Goal: Communication & Community: Participate in discussion

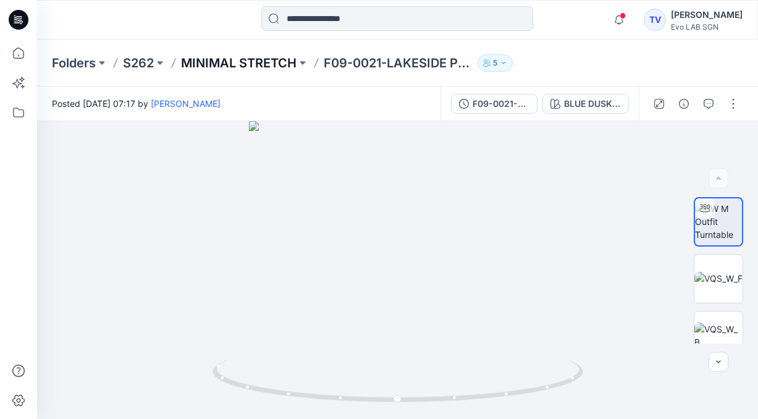
click at [219, 61] on p "MINIMAL STRETCH" at bounding box center [239, 62] width 116 height 17
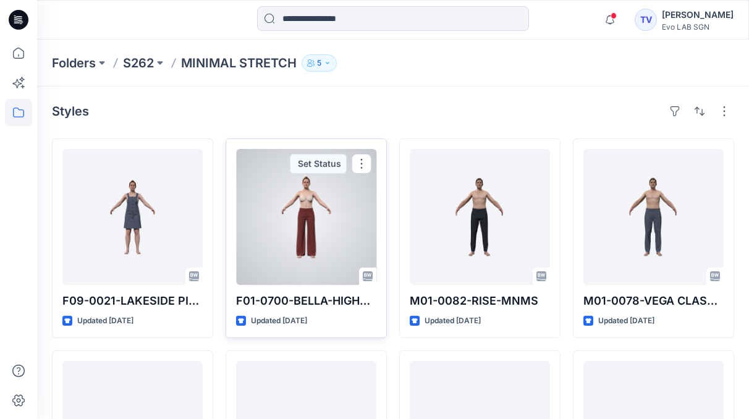
click at [306, 234] on div at bounding box center [306, 217] width 140 height 136
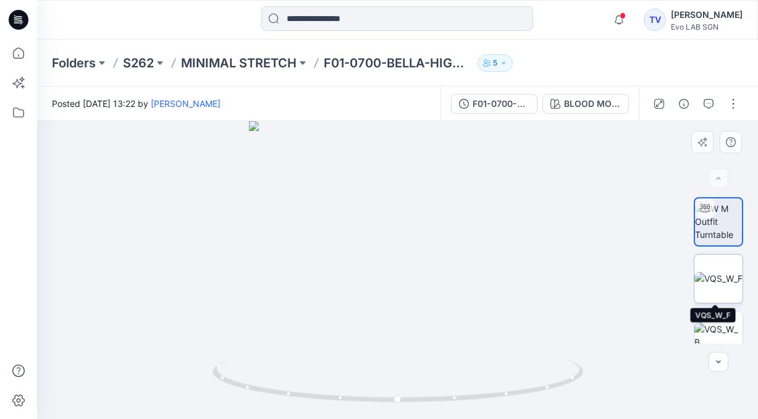
click at [709, 285] on img at bounding box center [718, 278] width 48 height 13
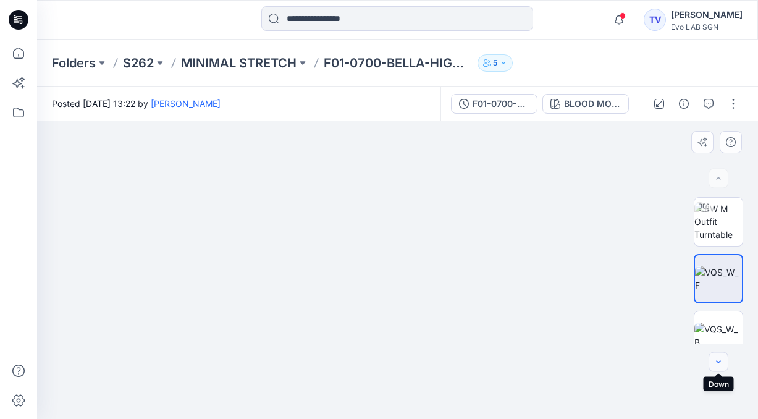
click at [718, 364] on icon "button" at bounding box center [718, 362] width 10 height 10
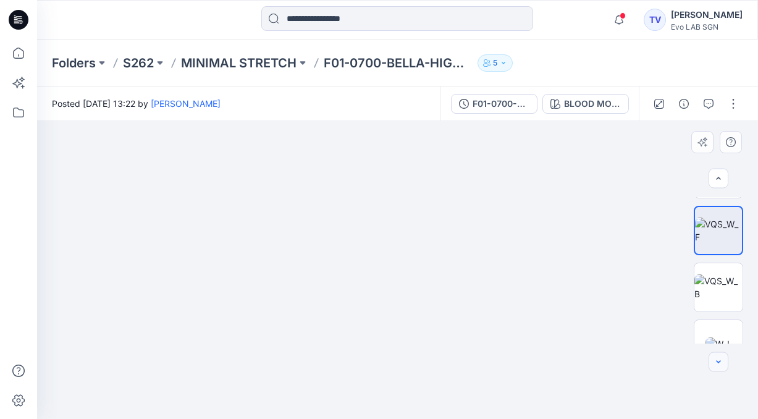
click at [718, 364] on icon "button" at bounding box center [718, 362] width 10 height 10
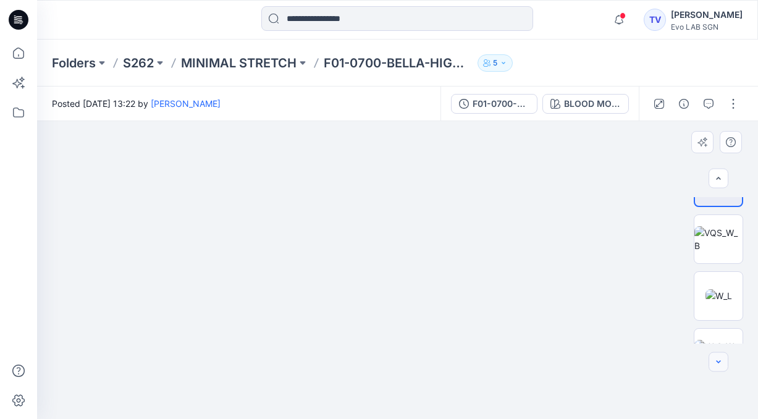
click at [718, 364] on icon "button" at bounding box center [718, 362] width 10 height 10
click at [718, 364] on div at bounding box center [719, 362] width 20 height 20
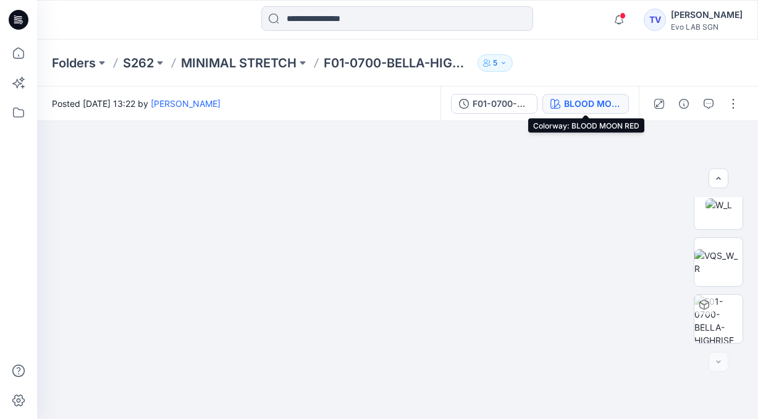
click at [610, 104] on div "BLOOD MOON RED" at bounding box center [592, 104] width 57 height 14
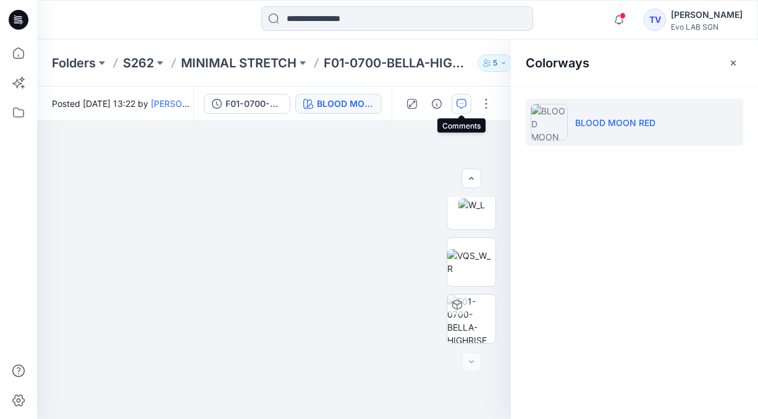
click at [465, 99] on icon "button" at bounding box center [461, 104] width 10 height 10
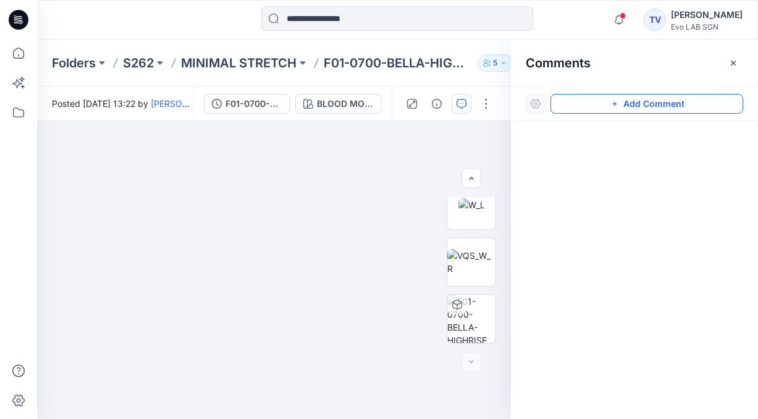
click at [621, 103] on button "Add Comment" at bounding box center [646, 104] width 193 height 20
click at [353, 176] on div "1" at bounding box center [274, 270] width 474 height 298
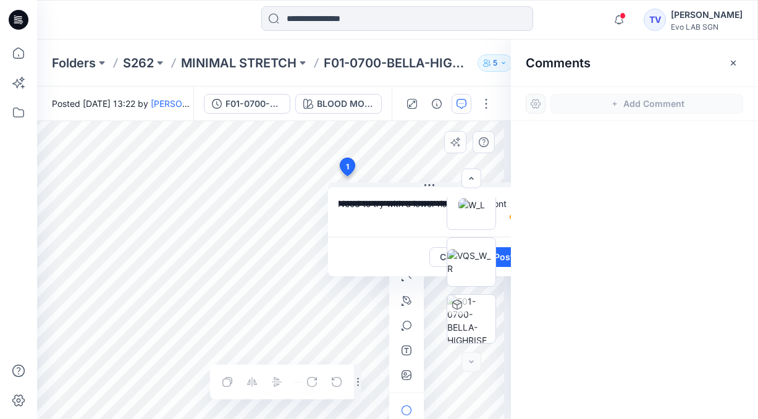
scroll to position [0, 17]
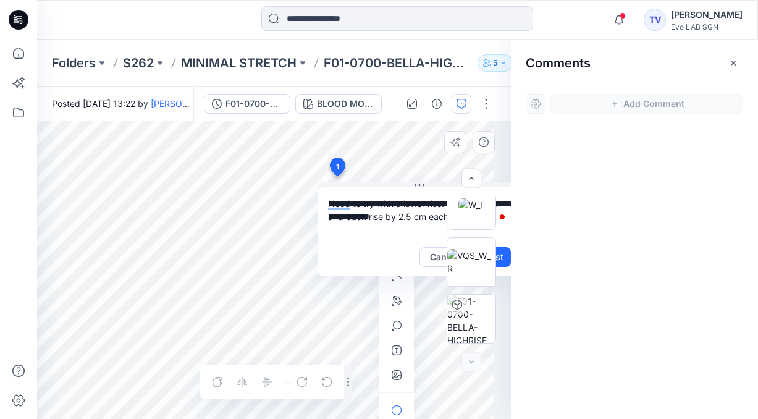
click at [501, 253] on div at bounding box center [471, 270] width 79 height 146
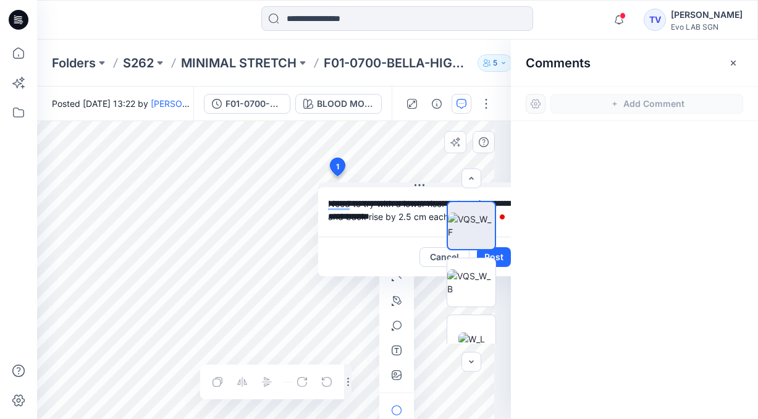
click at [501, 256] on div at bounding box center [471, 270] width 79 height 146
click at [488, 254] on div at bounding box center [471, 270] width 49 height 146
click at [376, 246] on div "Cancel Post" at bounding box center [419, 257] width 203 height 40
click at [467, 361] on icon "button" at bounding box center [471, 362] width 10 height 10
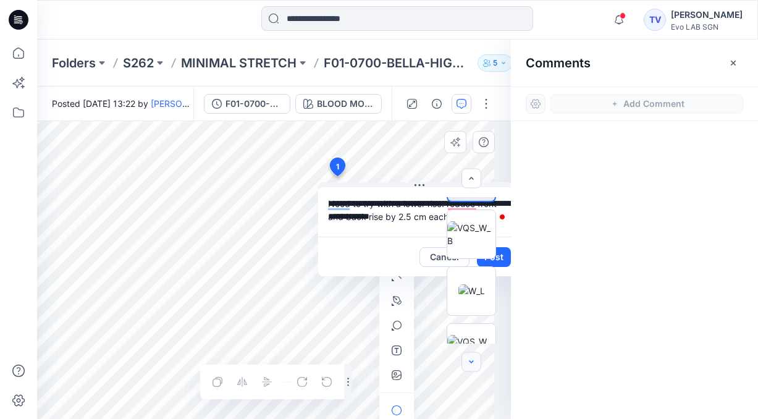
click at [467, 361] on icon "button" at bounding box center [471, 362] width 10 height 10
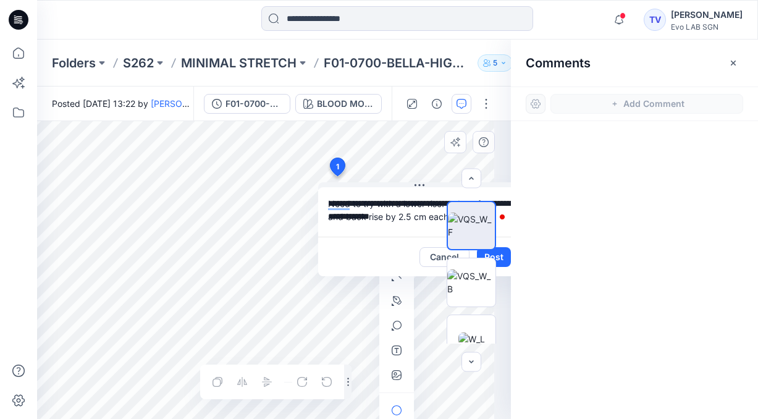
click at [502, 257] on div at bounding box center [471, 270] width 79 height 146
click at [504, 257] on div at bounding box center [471, 270] width 79 height 146
click at [384, 207] on textarea "**********" at bounding box center [419, 211] width 203 height 49
click at [393, 228] on textarea "**********" at bounding box center [419, 211] width 203 height 49
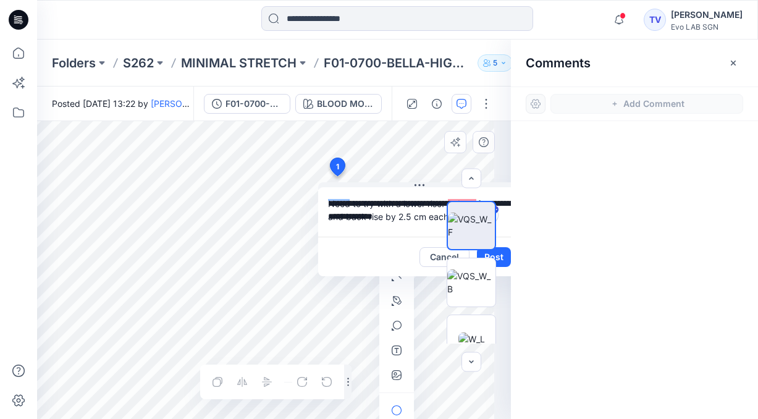
type textarea "**********"
click at [503, 253] on div at bounding box center [471, 270] width 79 height 146
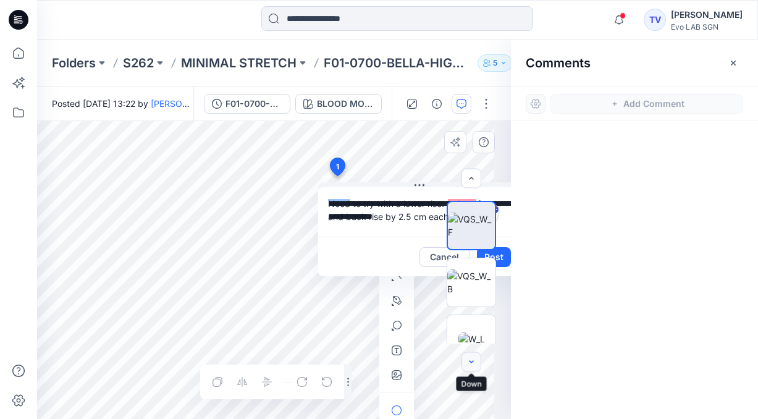
click at [473, 359] on icon "button" at bounding box center [471, 362] width 10 height 10
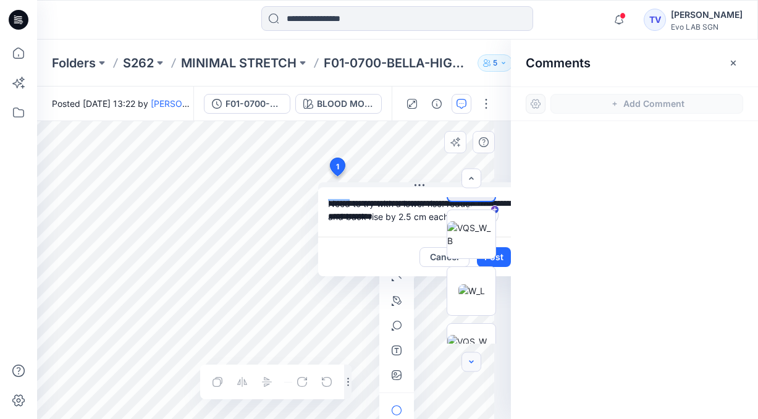
click at [473, 359] on icon "button" at bounding box center [471, 362] width 10 height 10
click at [501, 256] on div at bounding box center [471, 270] width 79 height 146
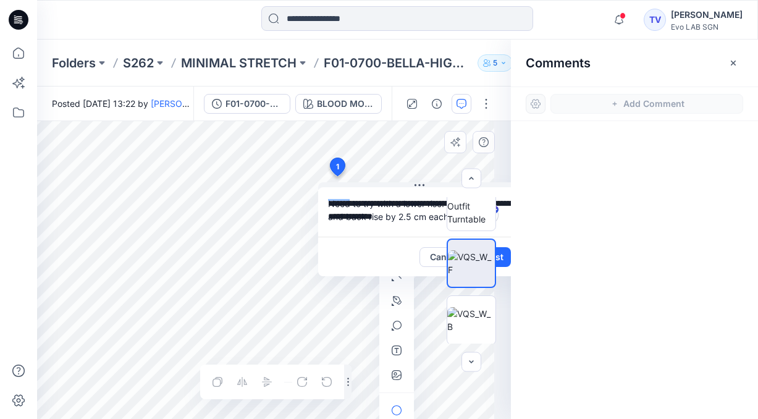
click at [376, 238] on div "Cancel Post" at bounding box center [419, 257] width 203 height 40
click at [734, 62] on icon "button" at bounding box center [733, 62] width 5 height 5
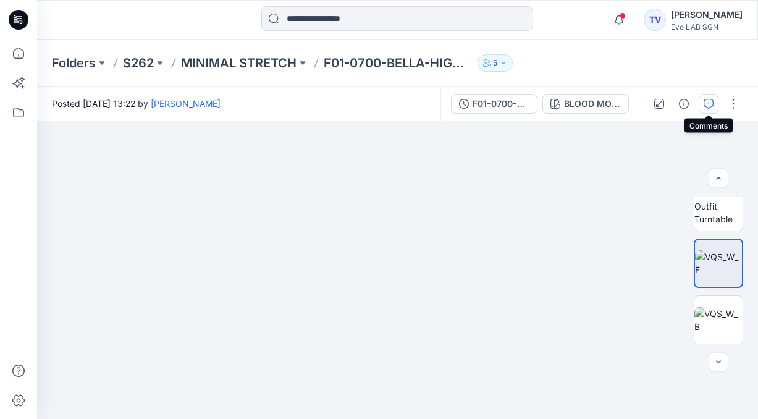
click at [705, 101] on icon "button" at bounding box center [709, 104] width 10 height 10
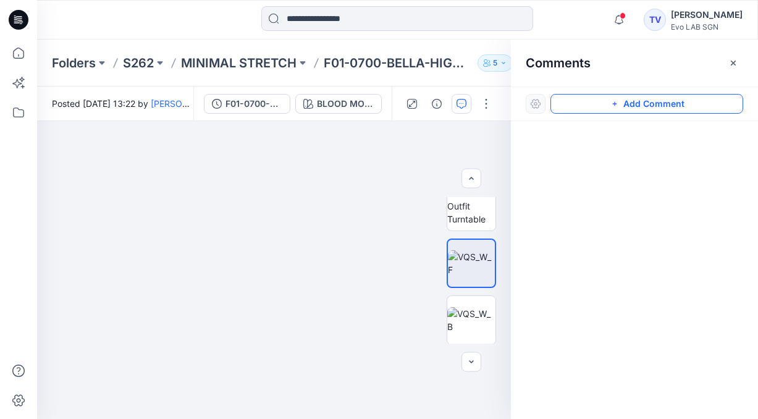
click at [628, 101] on button "Add Comment" at bounding box center [646, 104] width 193 height 20
click at [277, 233] on div "1" at bounding box center [274, 270] width 474 height 298
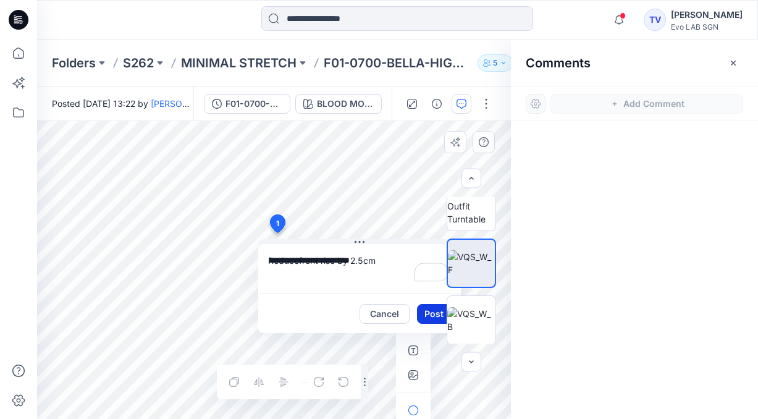
type textarea "**********"
click at [430, 314] on button "Post" at bounding box center [434, 314] width 34 height 20
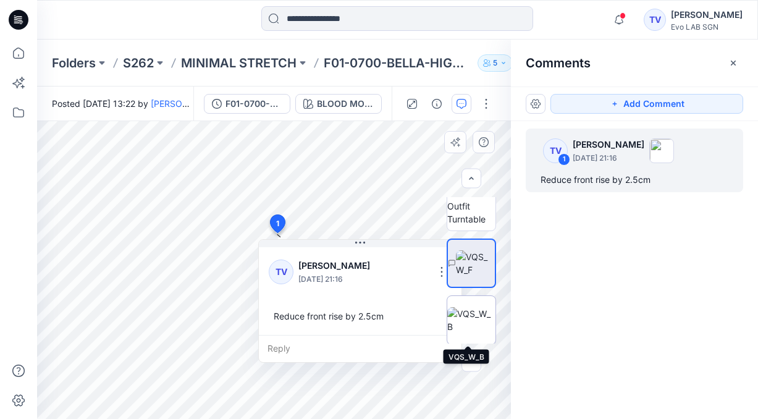
click at [466, 322] on img at bounding box center [471, 320] width 48 height 26
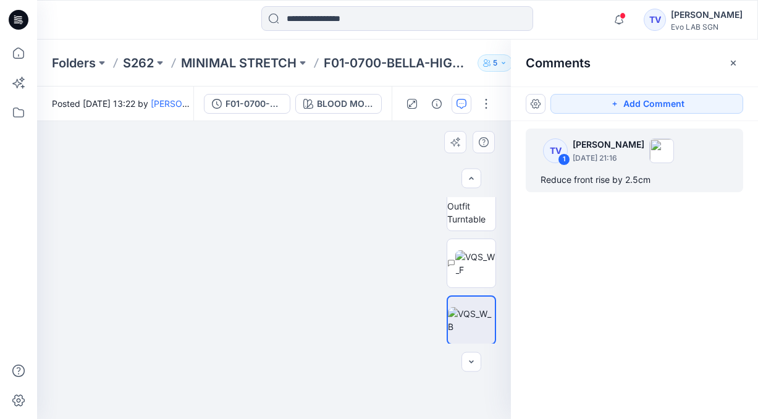
click at [279, 185] on img at bounding box center [274, 48] width 1187 height 742
click at [665, 103] on button "Add Comment" at bounding box center [646, 104] width 193 height 20
click at [279, 216] on div "2" at bounding box center [274, 270] width 474 height 298
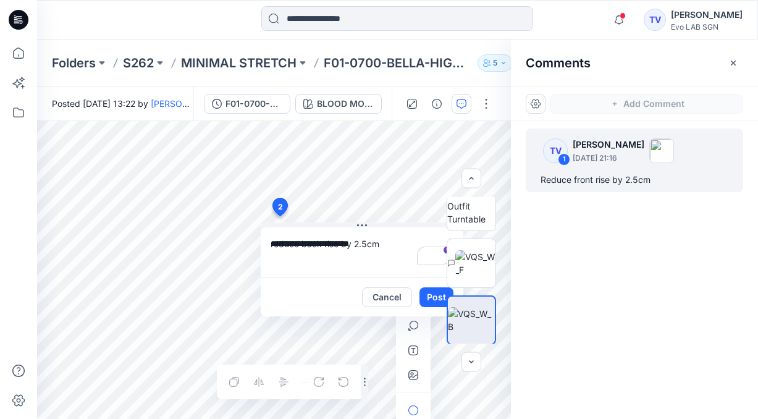
click at [280, 248] on textarea "**********" at bounding box center [362, 251] width 203 height 49
click at [275, 247] on textarea "**********" at bounding box center [362, 251] width 203 height 49
click at [433, 301] on div at bounding box center [471, 270] width 79 height 146
click at [433, 298] on div at bounding box center [471, 270] width 79 height 146
type textarea "**********"
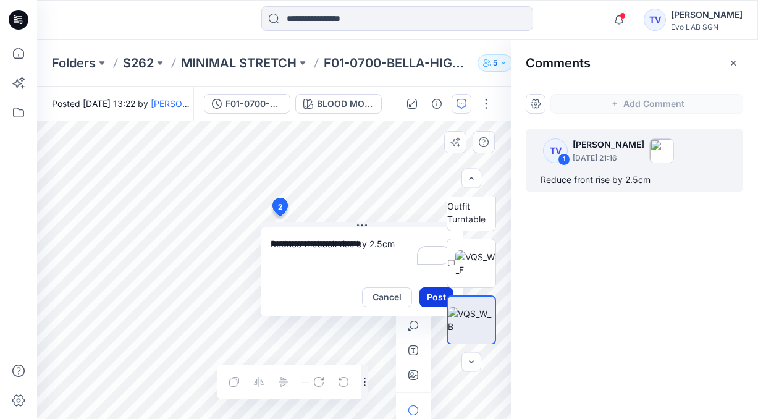
click at [431, 296] on button "Post" at bounding box center [436, 297] width 34 height 20
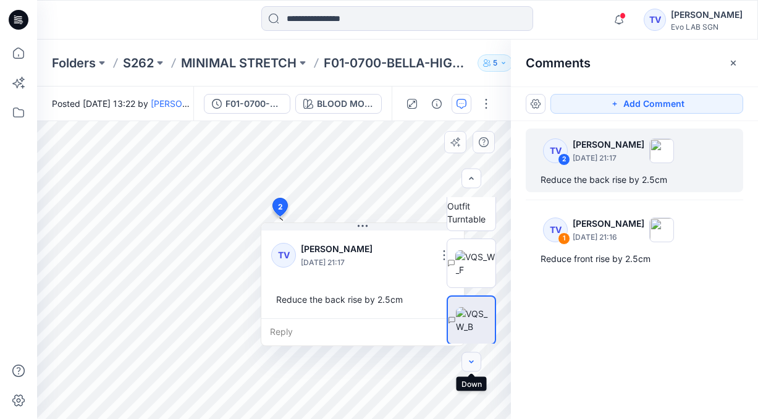
click at [470, 361] on icon "button" at bounding box center [471, 361] width 4 height 2
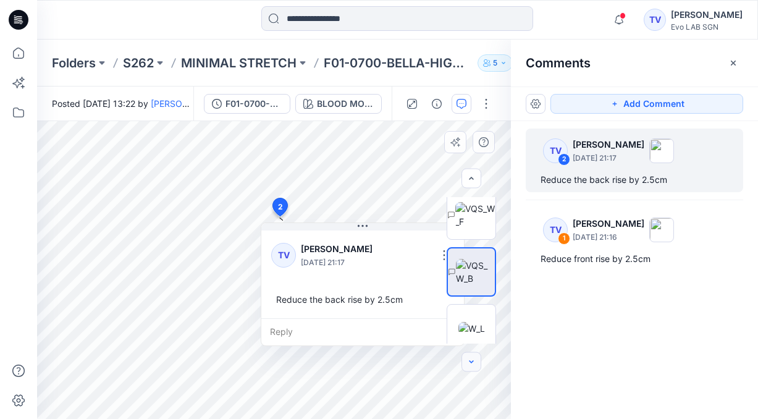
click at [470, 361] on icon "button" at bounding box center [471, 361] width 4 height 2
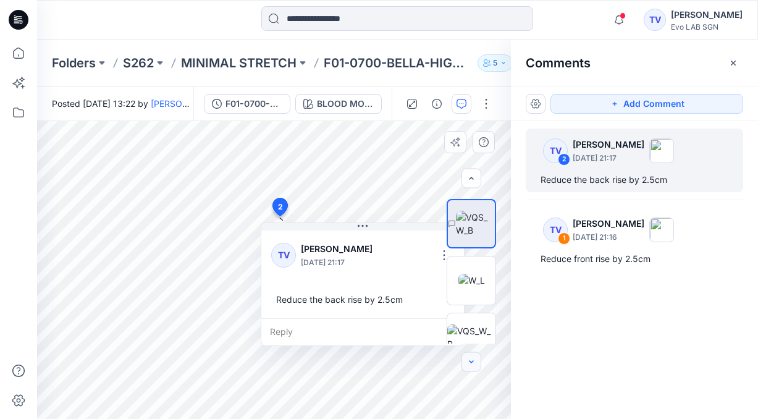
click at [470, 361] on icon "button" at bounding box center [471, 361] width 4 height 2
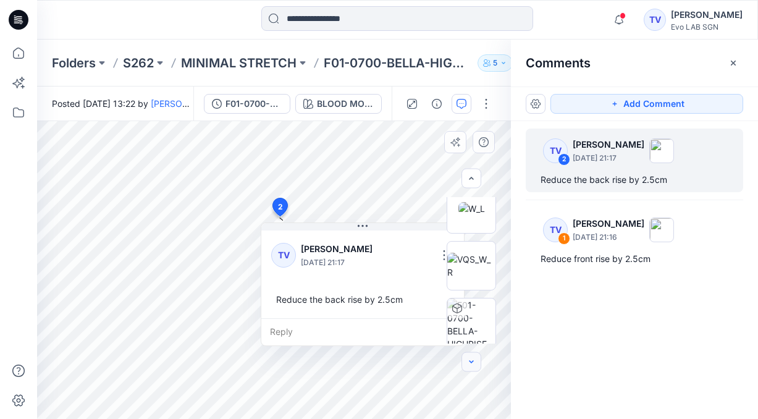
scroll to position [187, 0]
click at [470, 361] on div at bounding box center [471, 362] width 20 height 20
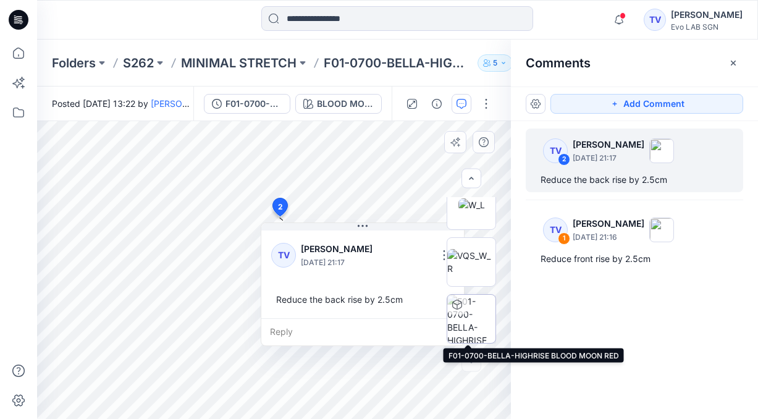
click at [468, 314] on img at bounding box center [471, 319] width 48 height 48
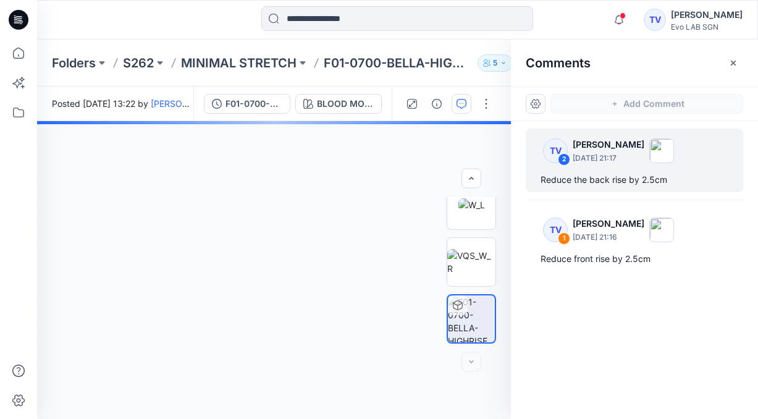
click at [470, 327] on img at bounding box center [471, 318] width 47 height 47
click at [464, 104] on img at bounding box center [475, 91] width 40 height 26
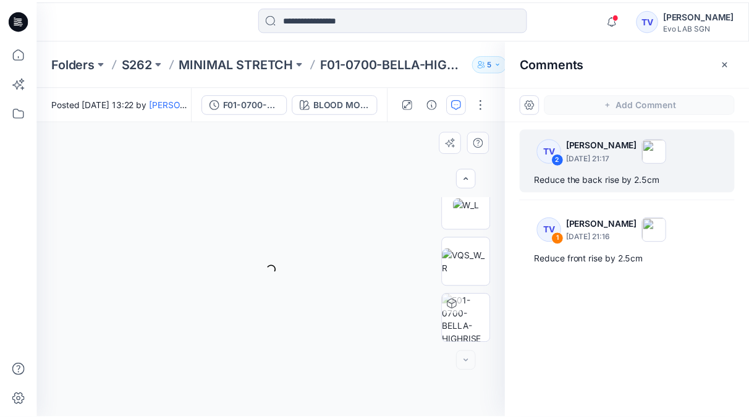
scroll to position [0, 0]
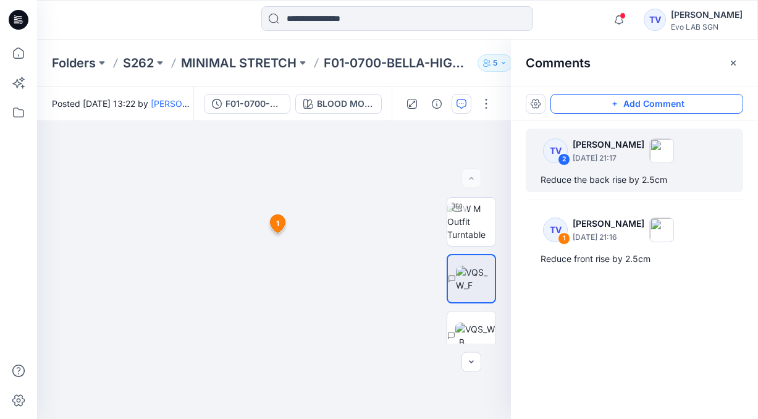
click at [639, 104] on button "Add Comment" at bounding box center [646, 104] width 193 height 20
click at [278, 175] on div "3 1 TV [PERSON_NAME] [DATE] 21:16 Reduce front rise by 2.5cm Reply" at bounding box center [274, 270] width 474 height 298
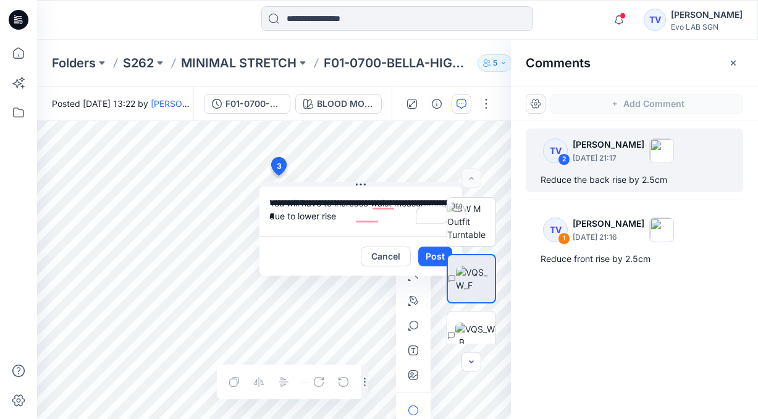
type textarea "**********"
click at [434, 256] on div at bounding box center [471, 270] width 79 height 146
click at [428, 256] on button "Post" at bounding box center [435, 256] width 34 height 20
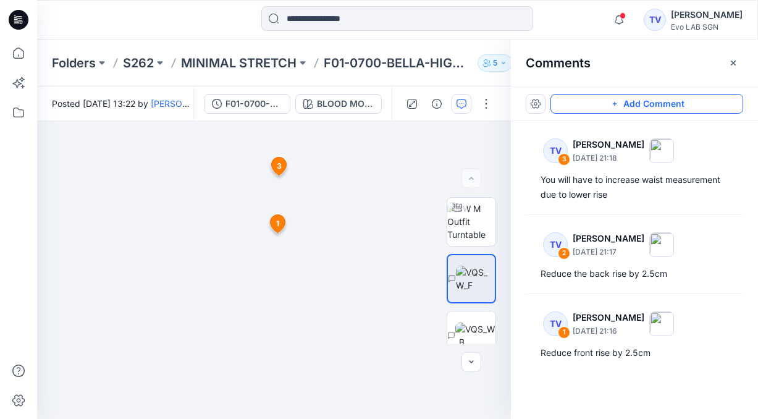
click at [623, 104] on button "Add Comment" at bounding box center [646, 104] width 193 height 20
click at [291, 340] on div "4 1 TV [PERSON_NAME] [DATE] 21:16 Reduce front rise by 2.5cm Reply 3 TV [PERSON…" at bounding box center [274, 270] width 474 height 298
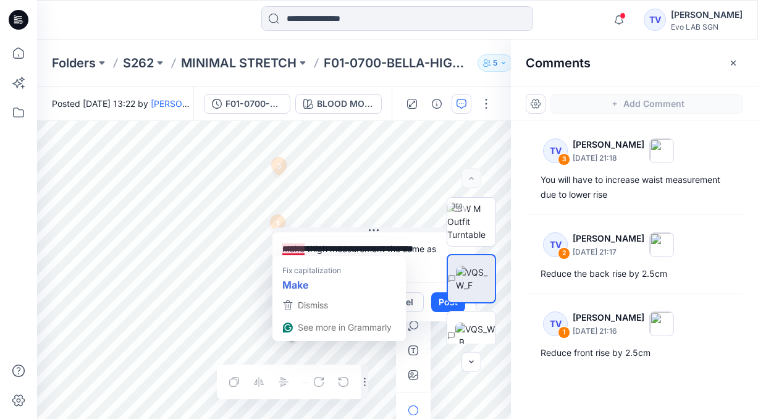
click at [284, 251] on textarea "**********" at bounding box center [373, 256] width 203 height 49
type textarea "**********"
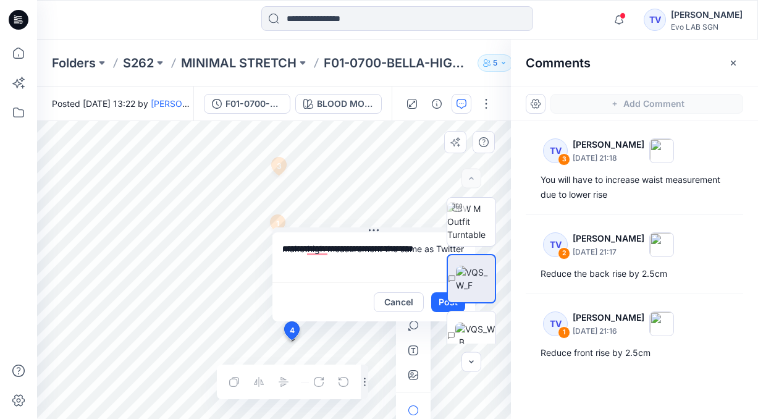
click at [439, 303] on div at bounding box center [471, 270] width 79 height 146
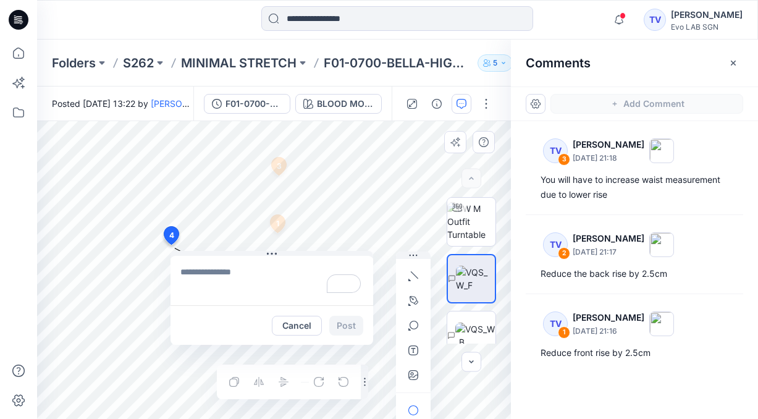
drag, startPoint x: 293, startPoint y: 330, endPoint x: 170, endPoint y: 235, distance: 154.9
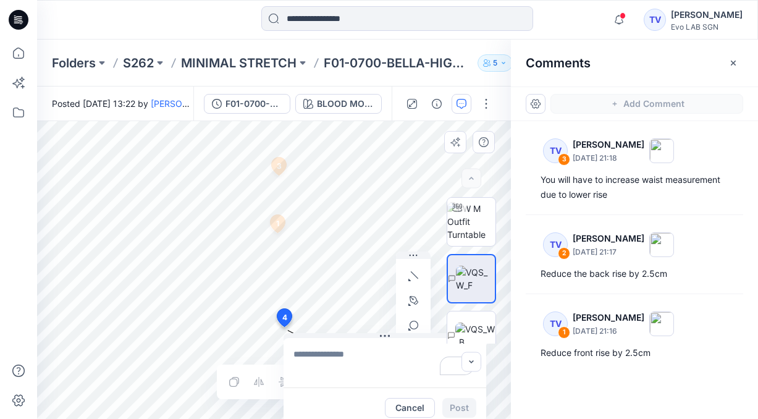
drag, startPoint x: 171, startPoint y: 237, endPoint x: 284, endPoint y: 318, distance: 138.2
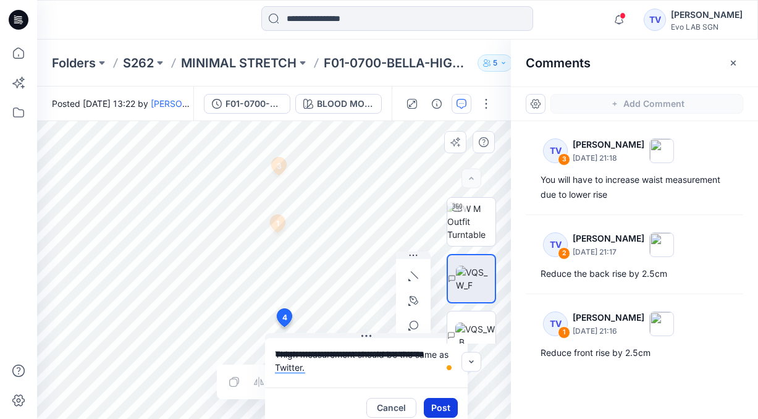
type textarea "**********"
click at [444, 404] on button "Post" at bounding box center [441, 408] width 34 height 20
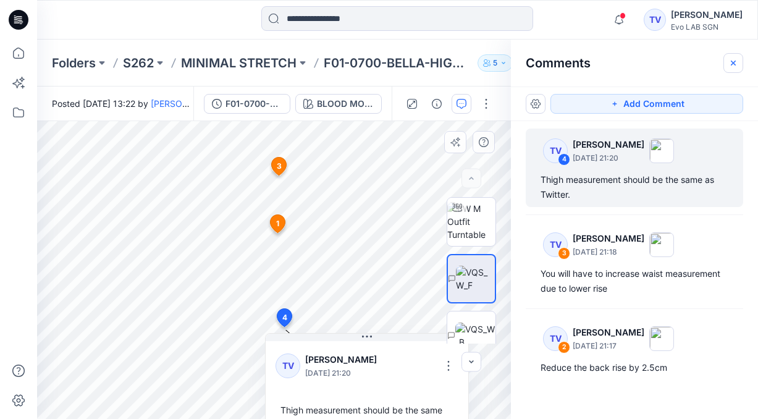
click at [734, 62] on icon "button" at bounding box center [733, 63] width 10 height 10
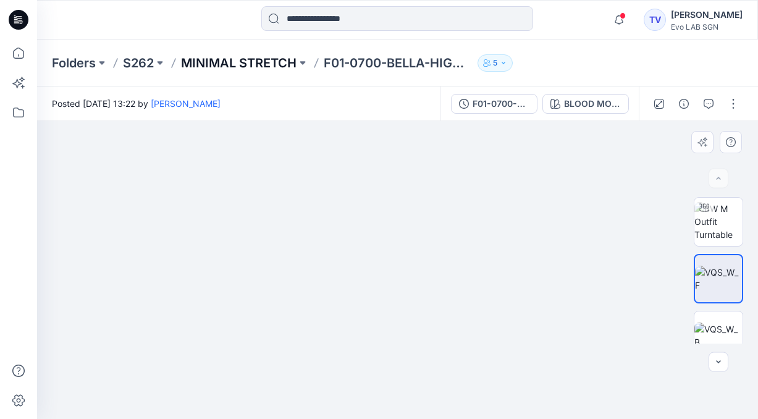
click at [227, 61] on p "MINIMAL STRETCH" at bounding box center [239, 62] width 116 height 17
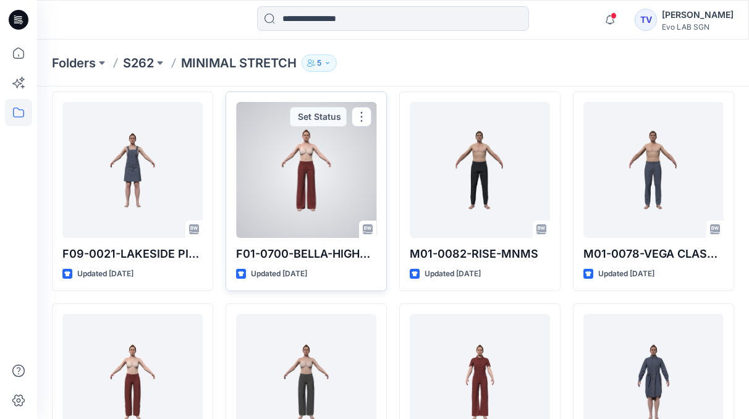
scroll to position [33, 0]
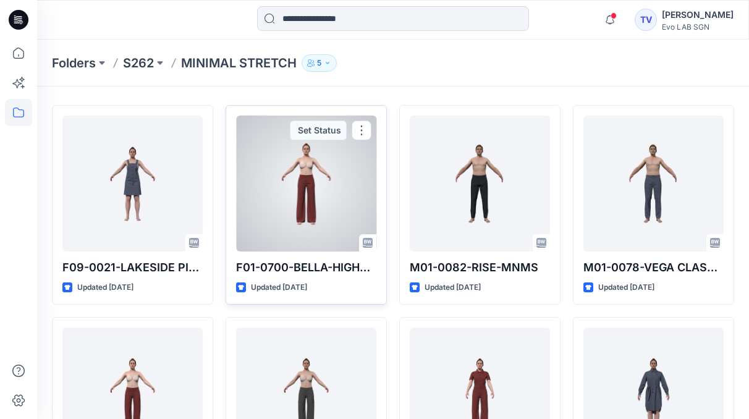
click at [326, 128] on div "Set Status" at bounding box center [318, 130] width 57 height 20
click at [360, 129] on button "button" at bounding box center [361, 130] width 20 height 20
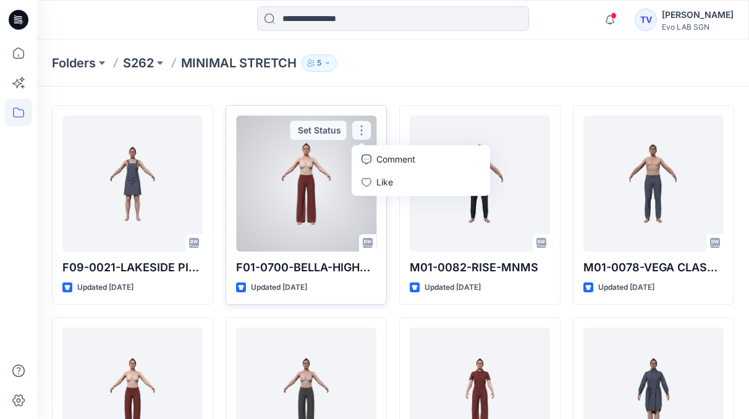
click at [403, 159] on p "Comment" at bounding box center [395, 159] width 39 height 13
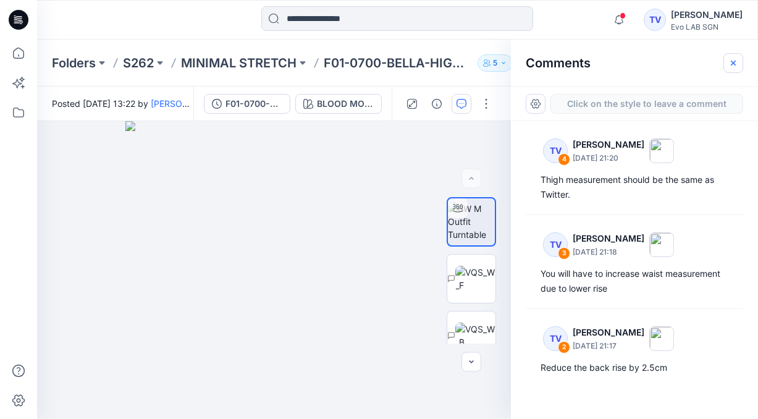
click at [732, 58] on icon "button" at bounding box center [733, 63] width 10 height 10
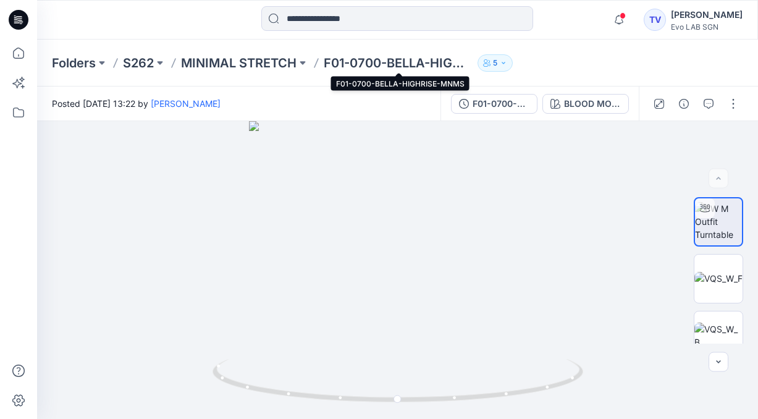
click at [358, 62] on p "F01-0700-BELLA-HIGHRISE-MNMS" at bounding box center [398, 62] width 149 height 17
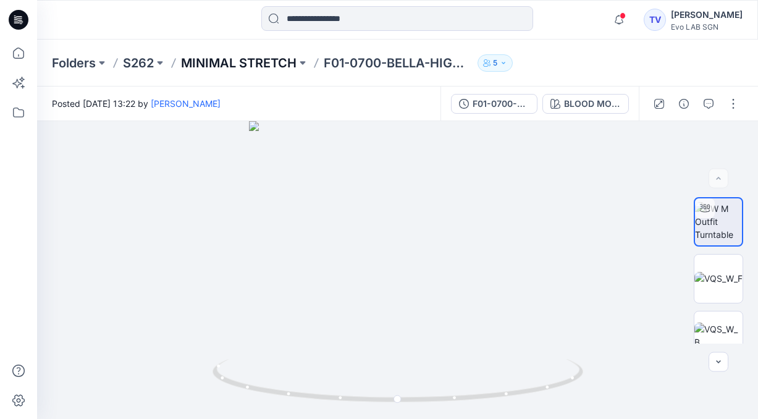
click at [251, 61] on p "MINIMAL STRETCH" at bounding box center [239, 62] width 116 height 17
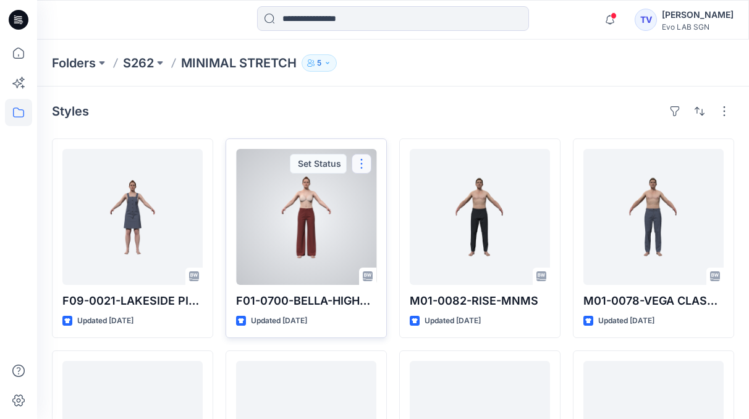
click at [361, 166] on button "button" at bounding box center [361, 164] width 20 height 20
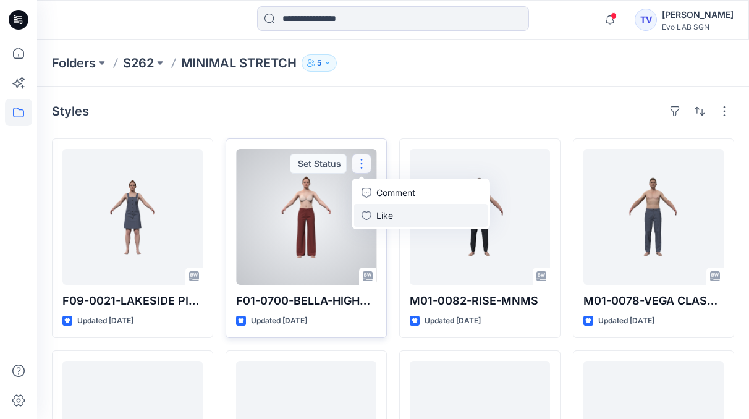
click at [382, 217] on p "Like" at bounding box center [384, 215] width 17 height 13
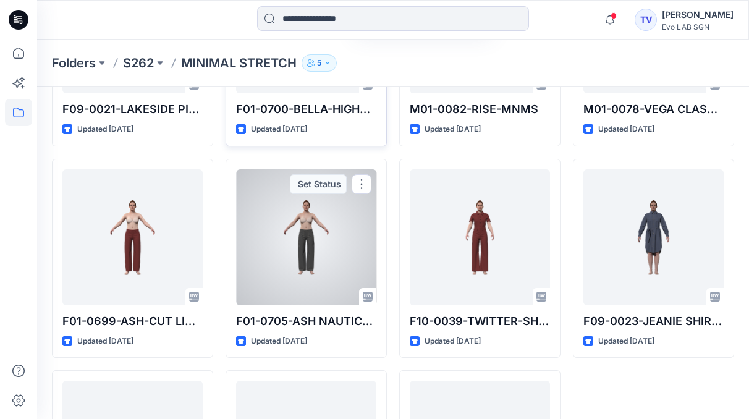
scroll to position [194, 0]
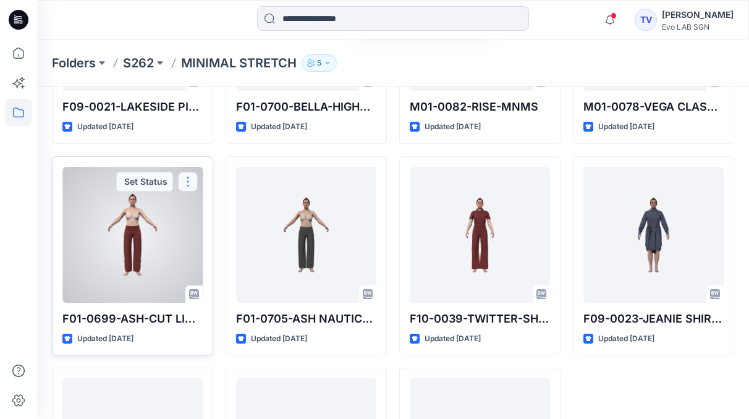
click at [190, 184] on button "button" at bounding box center [188, 182] width 20 height 20
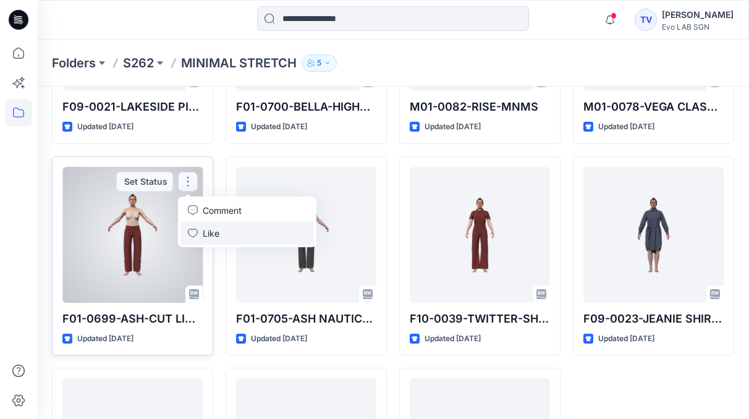
click at [195, 232] on icon "button" at bounding box center [193, 233] width 10 height 10
click at [220, 212] on p "Comment" at bounding box center [222, 210] width 39 height 13
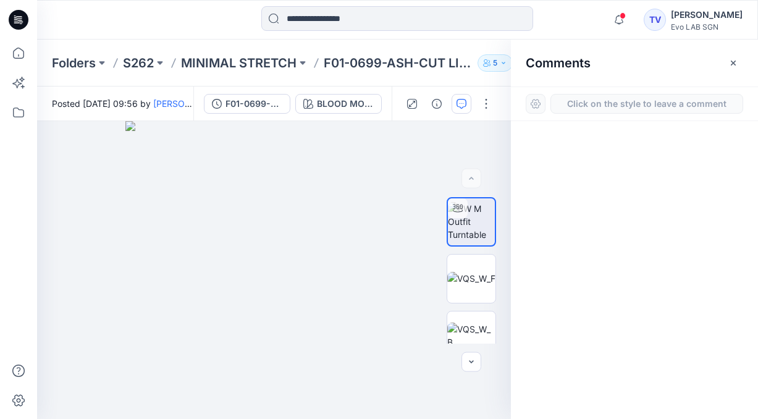
click at [705, 104] on button "Click on the style to leave a comment" at bounding box center [646, 104] width 193 height 20
click at [475, 272] on img at bounding box center [471, 278] width 48 height 13
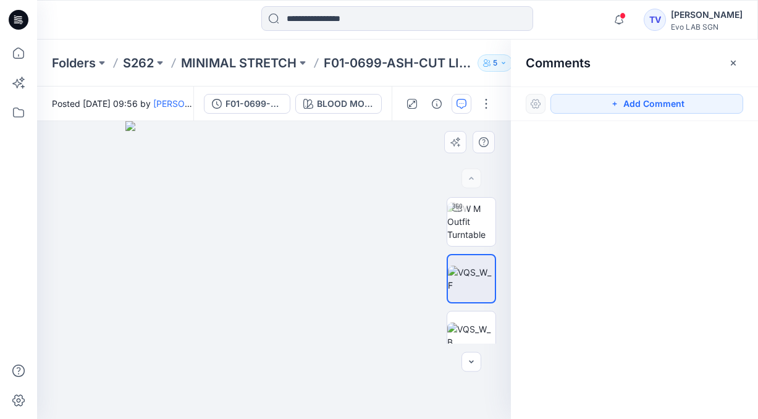
click at [293, 258] on img at bounding box center [274, 270] width 298 height 298
click at [635, 104] on button "Add Comment" at bounding box center [646, 104] width 193 height 20
click at [280, 279] on div "1" at bounding box center [274, 270] width 474 height 298
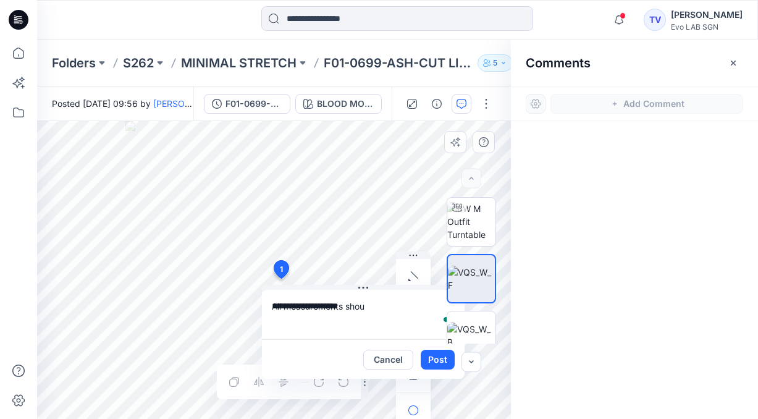
type textarea "**********"
click at [442, 360] on button "Post" at bounding box center [438, 360] width 34 height 20
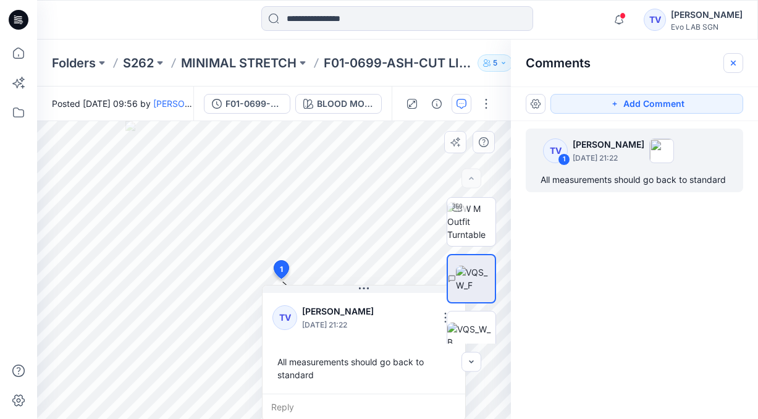
click at [731, 62] on icon "button" at bounding box center [733, 63] width 10 height 10
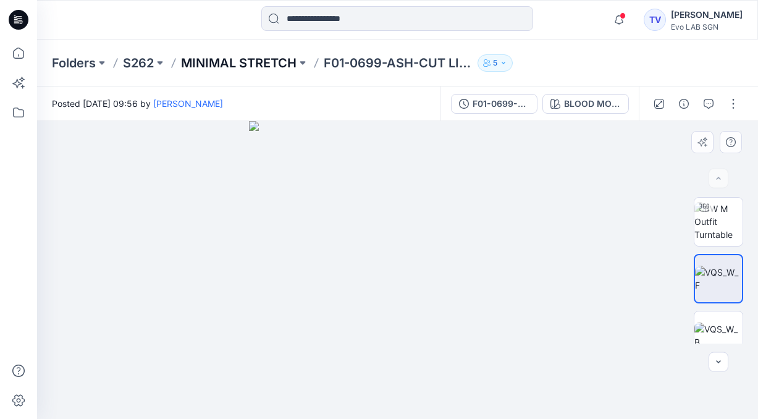
click at [261, 62] on p "MINIMAL STRETCH" at bounding box center [239, 62] width 116 height 17
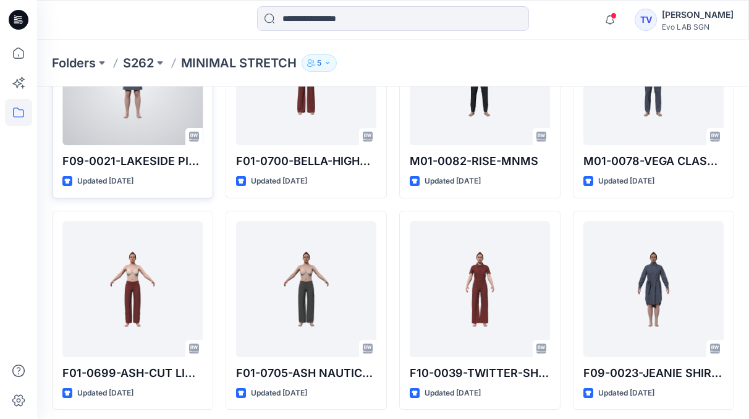
scroll to position [143, 0]
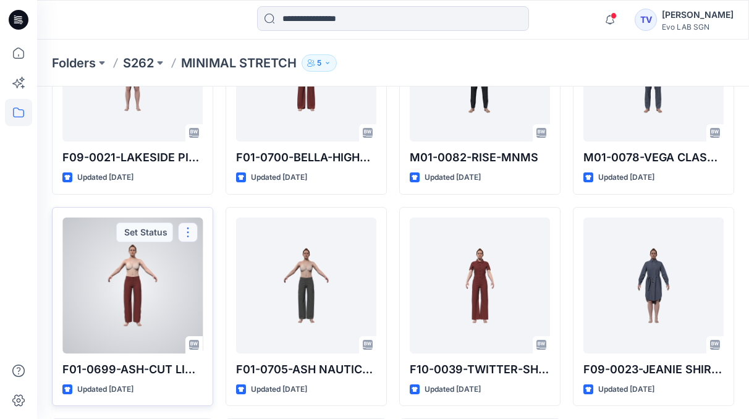
click at [192, 229] on button "button" at bounding box center [188, 232] width 20 height 20
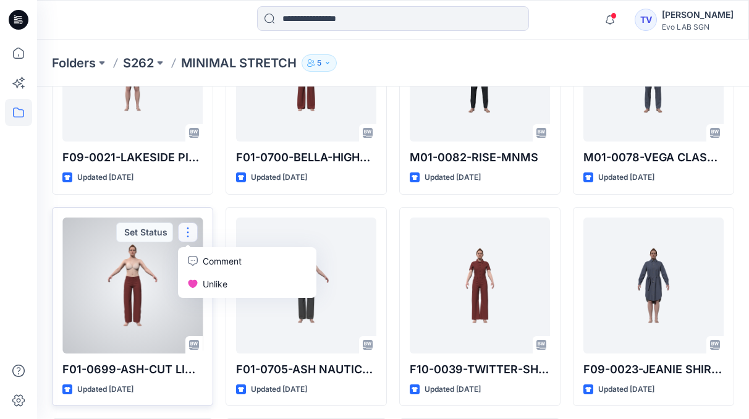
click at [191, 225] on button "button" at bounding box center [188, 232] width 20 height 20
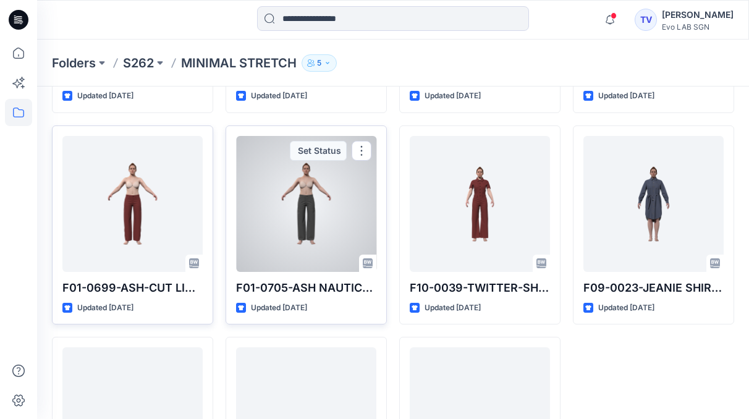
scroll to position [234, 0]
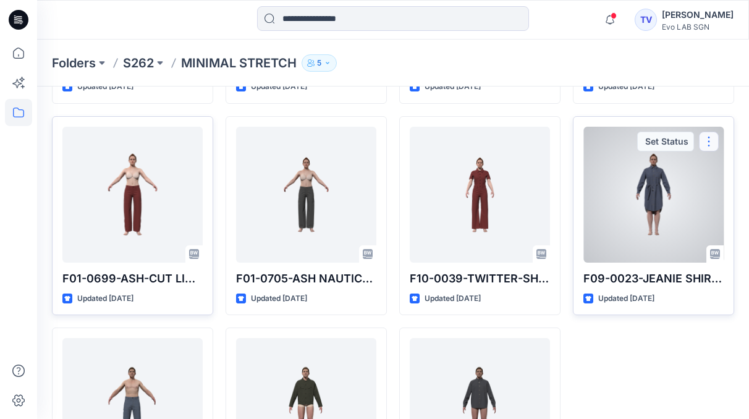
click at [710, 141] on button "button" at bounding box center [709, 142] width 20 height 20
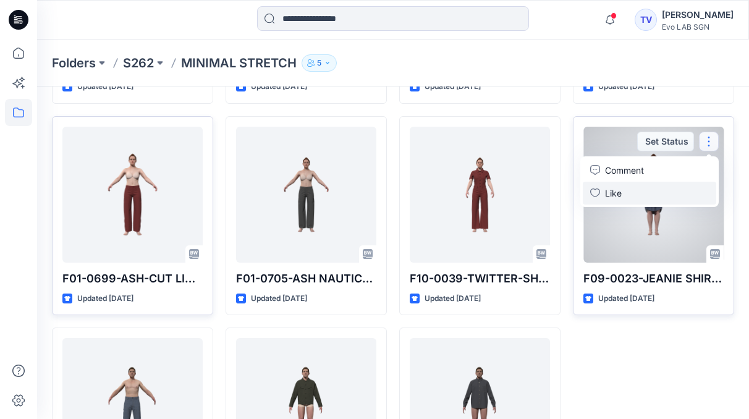
click at [593, 193] on icon "button" at bounding box center [595, 193] width 10 height 10
click at [633, 170] on p "Comment" at bounding box center [624, 170] width 39 height 13
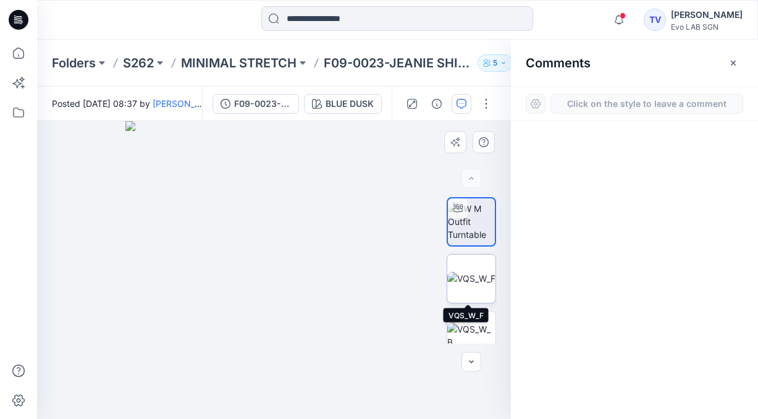
click at [465, 281] on img at bounding box center [471, 278] width 48 height 13
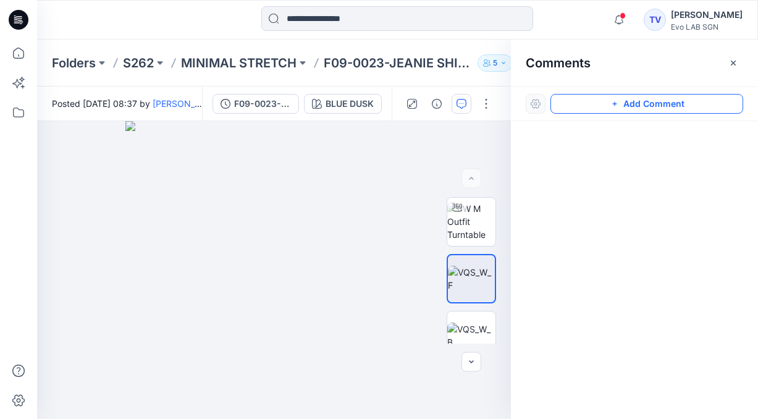
click at [641, 106] on button "Add Comment" at bounding box center [646, 104] width 193 height 20
click at [289, 235] on div "1" at bounding box center [274, 270] width 474 height 298
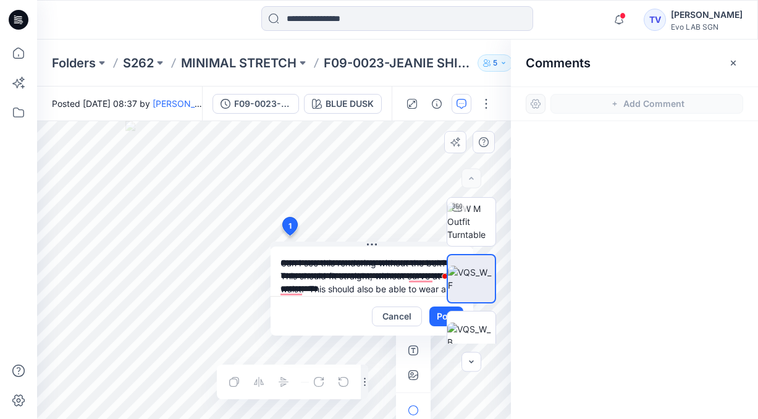
scroll to position [11, 0]
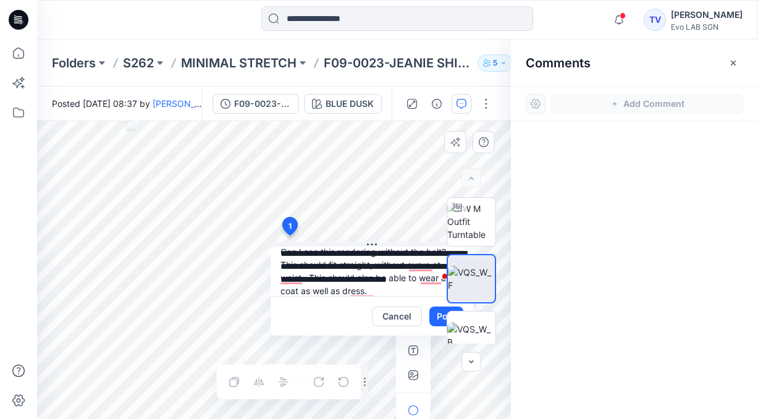
type textarea "**********"
click at [435, 319] on div "93 %" at bounding box center [471, 270] width 79 height 146
click at [439, 318] on div "93 %" at bounding box center [471, 270] width 79 height 146
click at [439, 318] on div "94 %" at bounding box center [471, 270] width 79 height 146
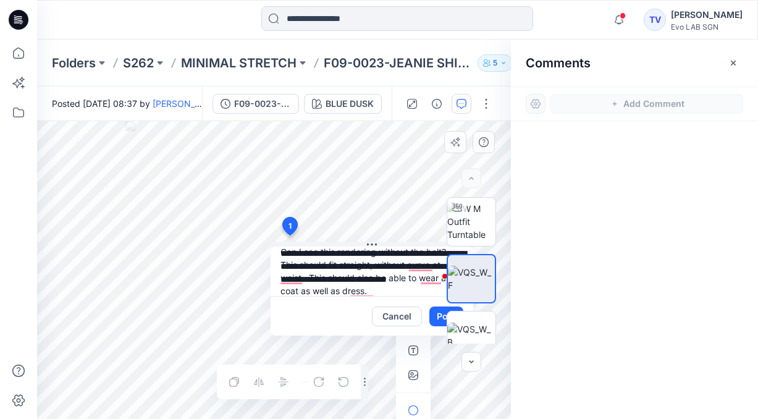
click at [439, 318] on div "94 %" at bounding box center [471, 270] width 79 height 146
click at [464, 326] on img at bounding box center [471, 335] width 48 height 26
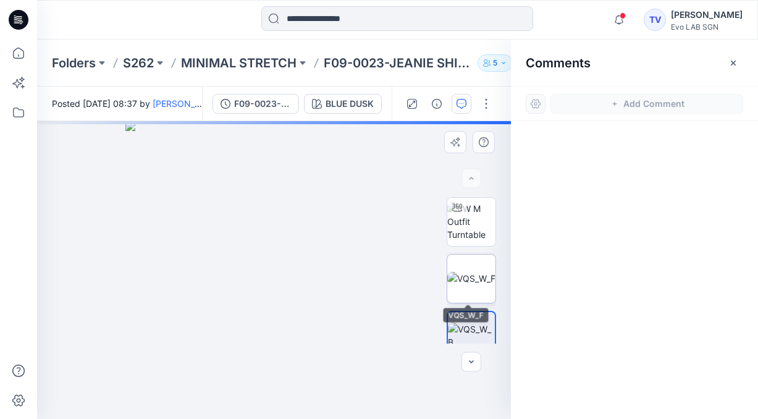
click at [468, 285] on img at bounding box center [471, 278] width 48 height 13
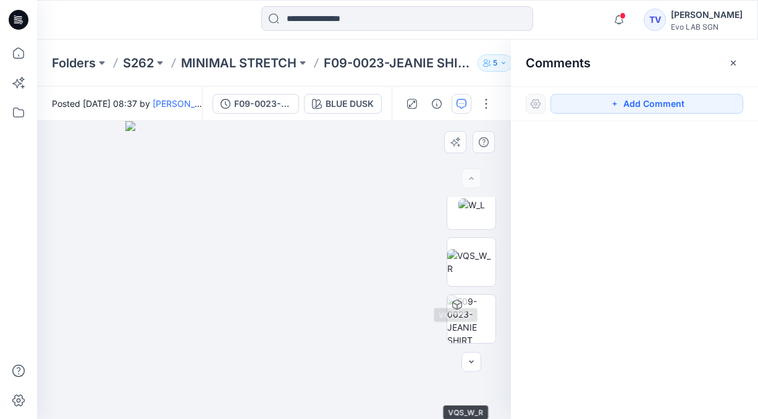
scroll to position [0, 0]
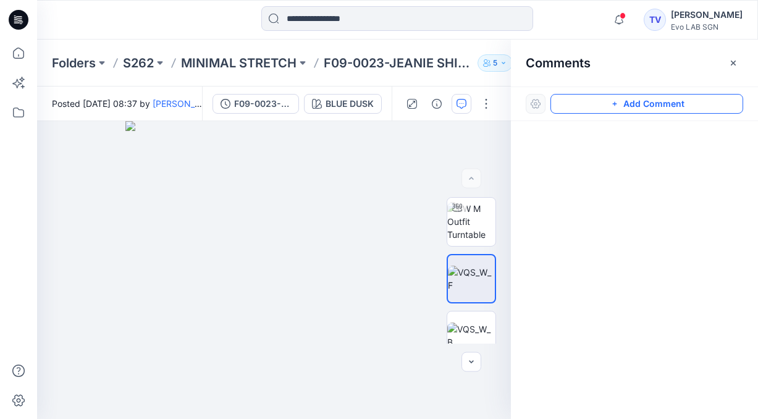
click at [646, 101] on button "Add Comment" at bounding box center [646, 104] width 193 height 20
click at [252, 242] on div "1" at bounding box center [274, 270] width 474 height 298
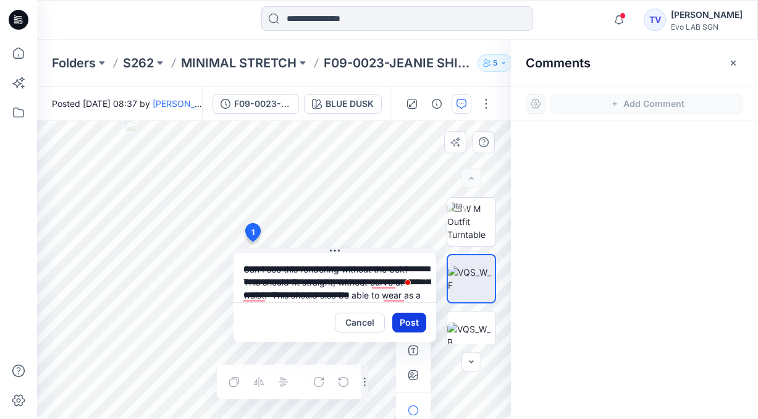
click at [413, 320] on button "Post" at bounding box center [409, 323] width 34 height 20
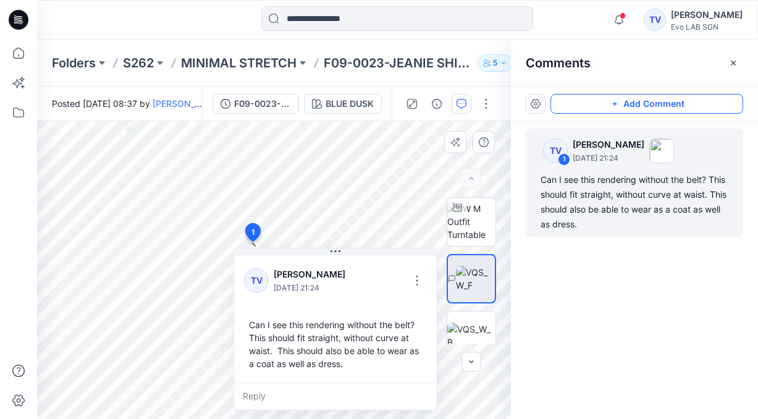
click at [651, 100] on button "Add Comment" at bounding box center [646, 104] width 193 height 20
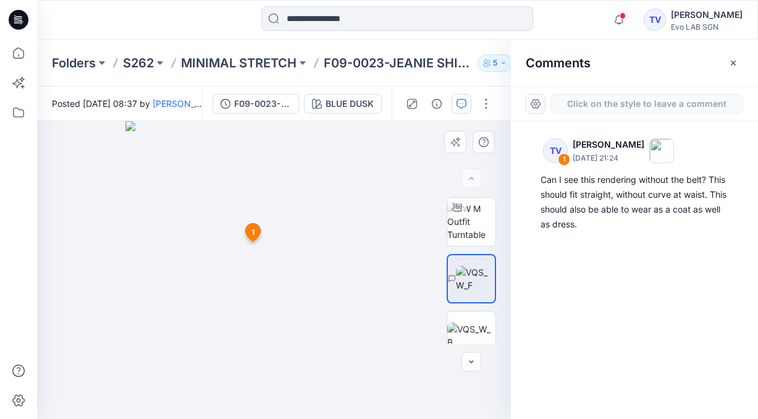
click at [292, 312] on div "2 1 TV Towonda Vaughns September 02, 2025 21:24 Can I see this rendering withou…" at bounding box center [274, 270] width 474 height 298
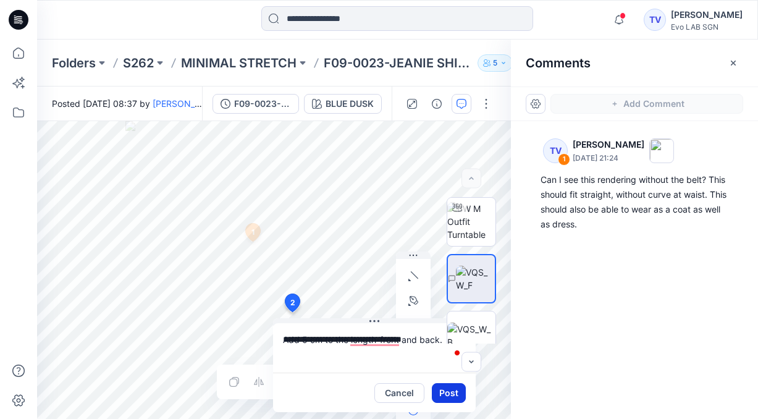
type textarea "**********"
click at [448, 392] on button "Post" at bounding box center [449, 393] width 34 height 20
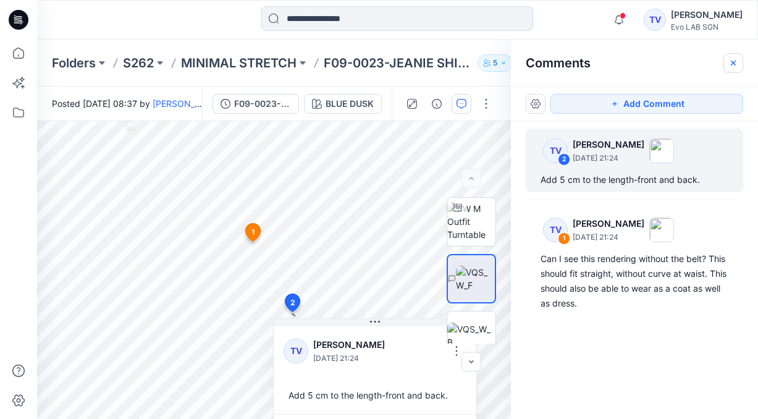
click at [733, 63] on icon "button" at bounding box center [733, 62] width 5 height 5
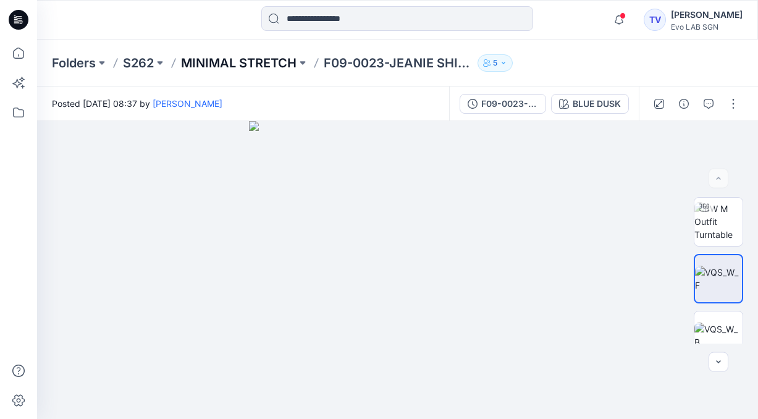
click at [256, 59] on p "MINIMAL STRETCH" at bounding box center [239, 62] width 116 height 17
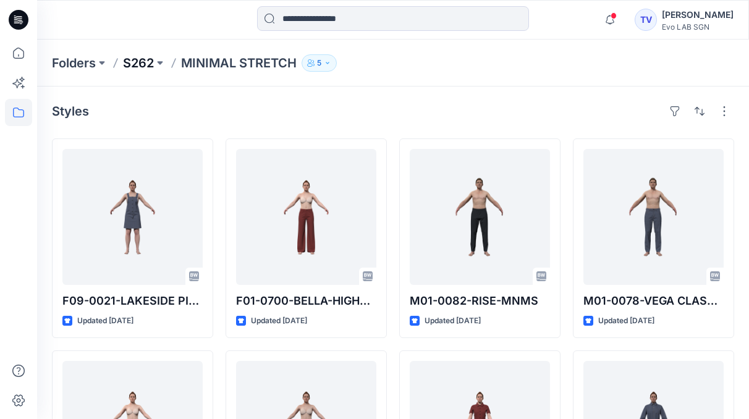
click at [146, 64] on p "S262" at bounding box center [138, 62] width 31 height 17
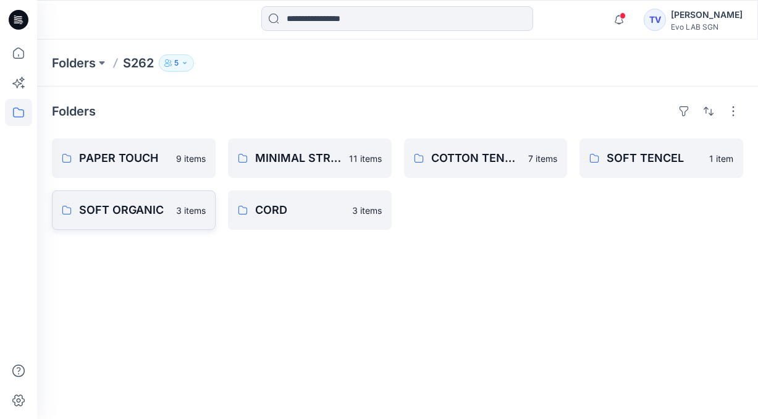
click at [125, 206] on p "SOFT ORGANIC" at bounding box center [124, 209] width 90 height 17
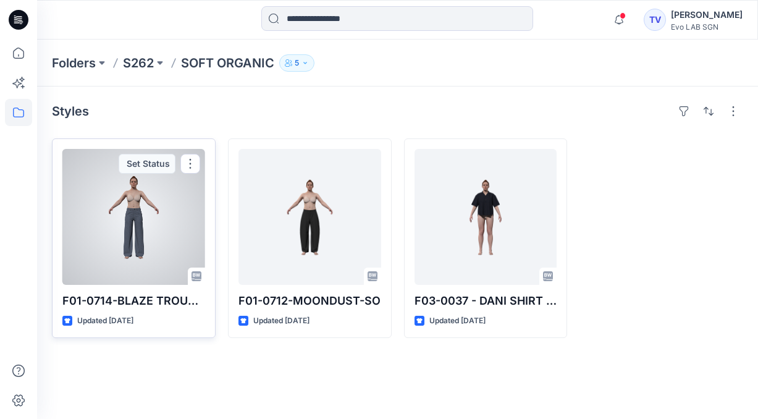
click at [153, 256] on div at bounding box center [133, 217] width 143 height 136
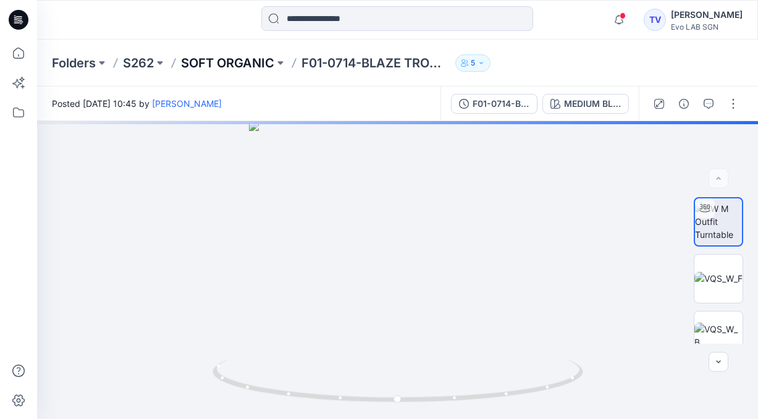
click at [238, 64] on p "SOFT ORGANIC" at bounding box center [227, 62] width 93 height 17
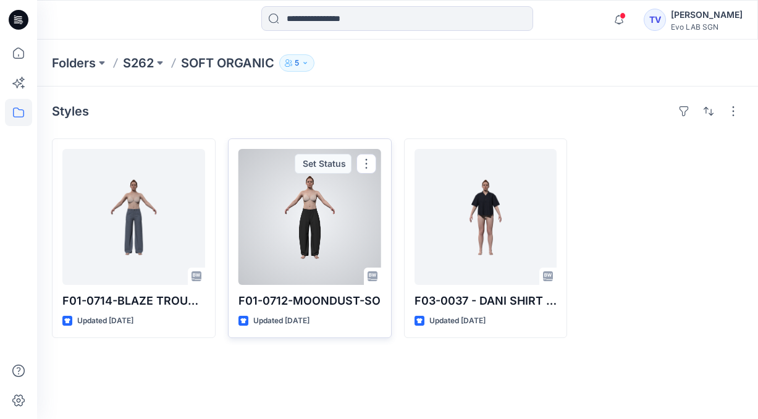
click at [318, 233] on div at bounding box center [309, 217] width 143 height 136
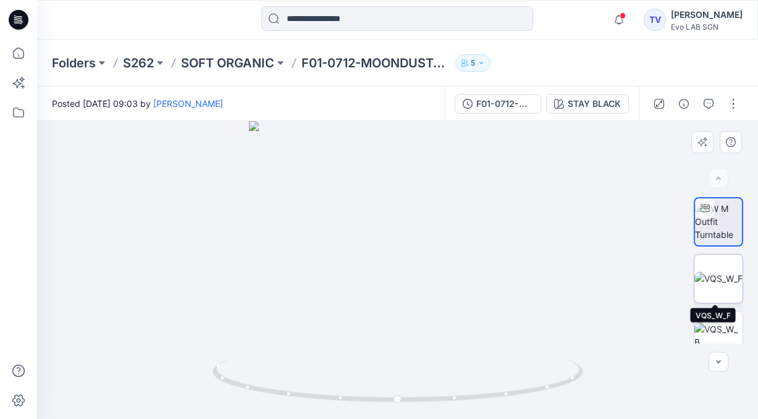
click at [728, 278] on img at bounding box center [718, 278] width 48 height 13
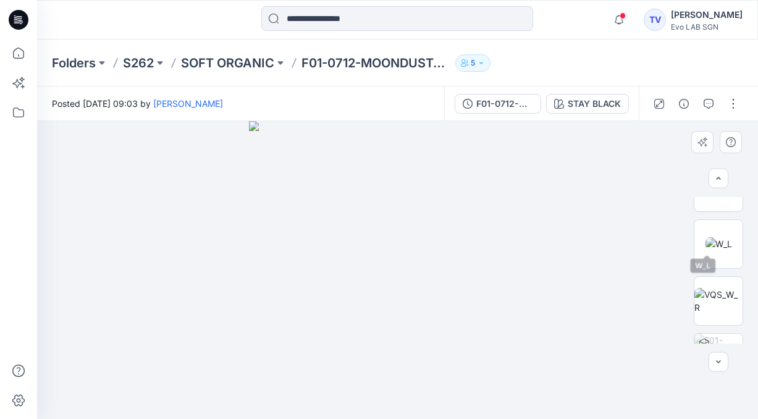
scroll to position [187, 0]
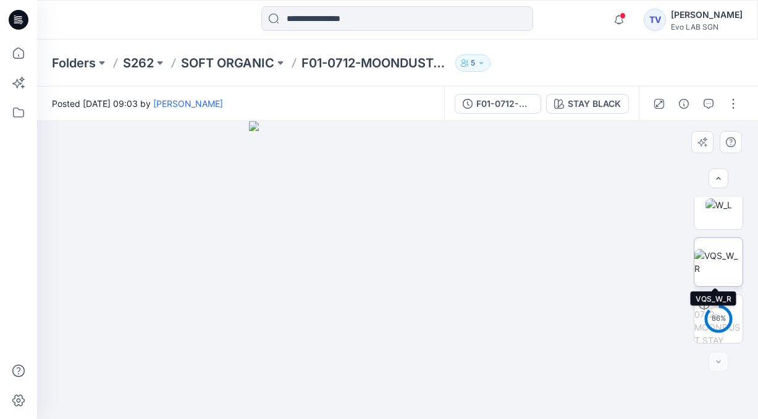
click at [721, 266] on img at bounding box center [718, 262] width 48 height 26
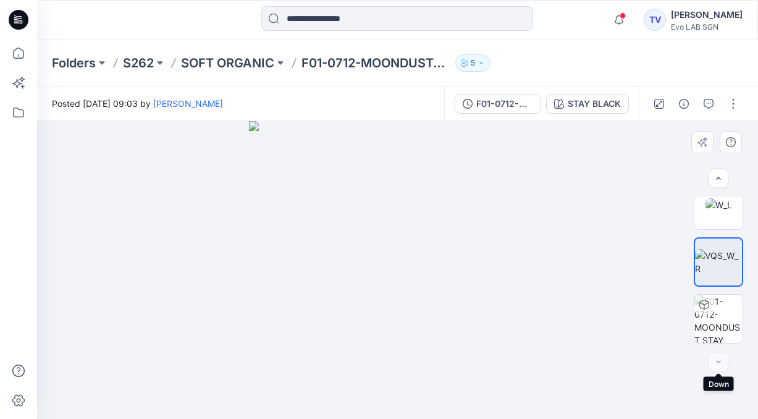
click at [715, 360] on div at bounding box center [719, 362] width 20 height 20
click at [717, 362] on div at bounding box center [719, 362] width 20 height 20
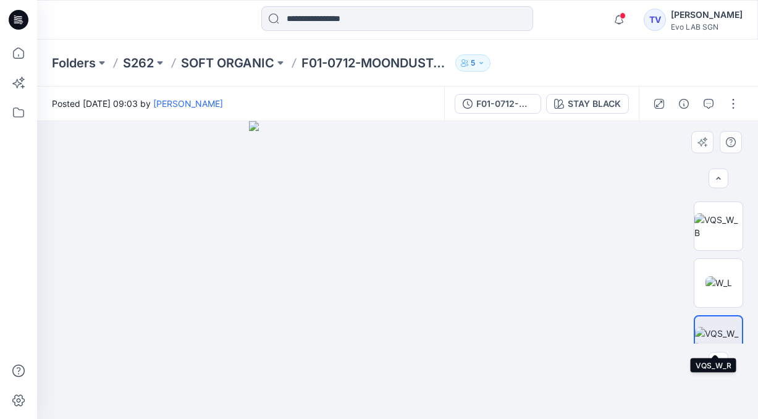
scroll to position [95, 0]
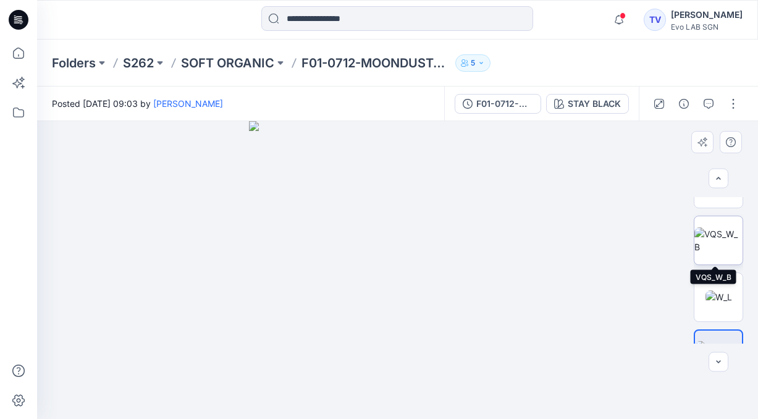
click at [715, 246] on img at bounding box center [718, 240] width 48 height 26
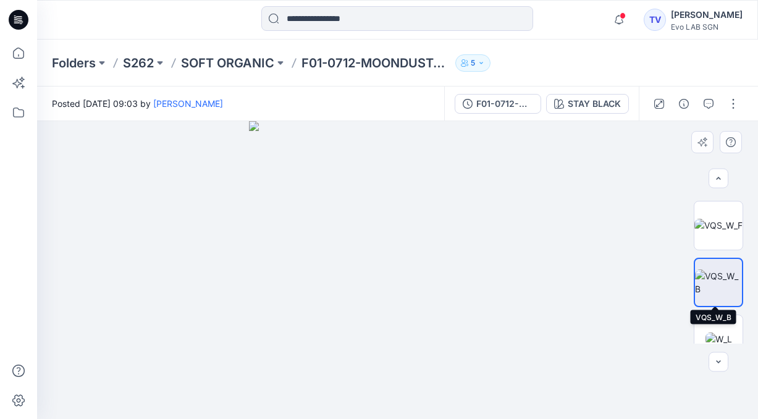
scroll to position [51, 0]
click at [717, 231] on img at bounding box center [718, 227] width 48 height 13
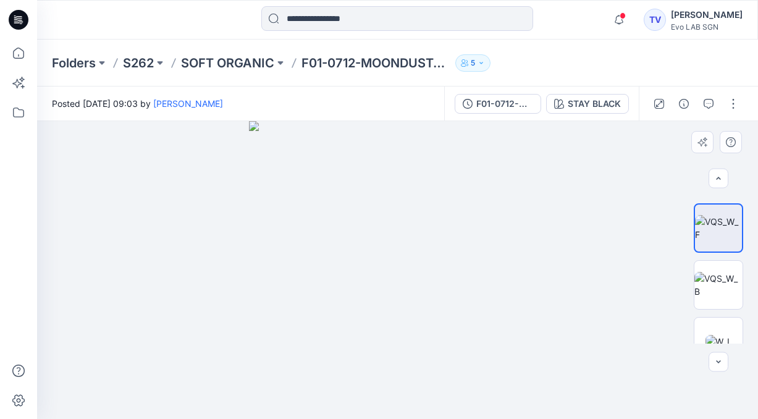
click at [403, 287] on img at bounding box center [398, 270] width 298 height 298
click at [707, 105] on icon "button" at bounding box center [709, 104] width 10 height 10
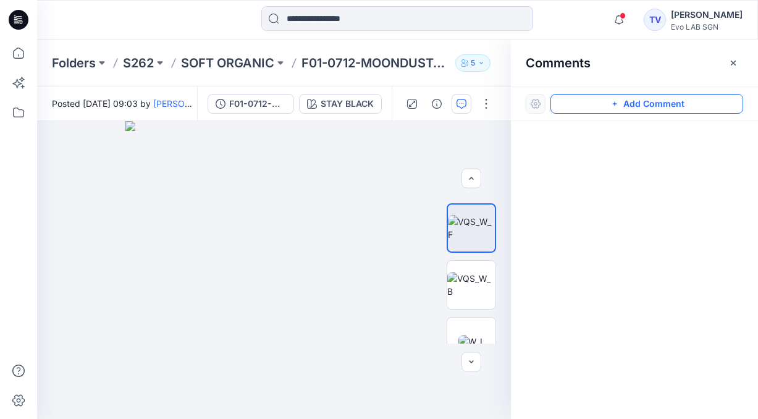
click at [663, 103] on button "Add Comment" at bounding box center [646, 104] width 193 height 20
click at [237, 269] on div "1" at bounding box center [274, 270] width 474 height 298
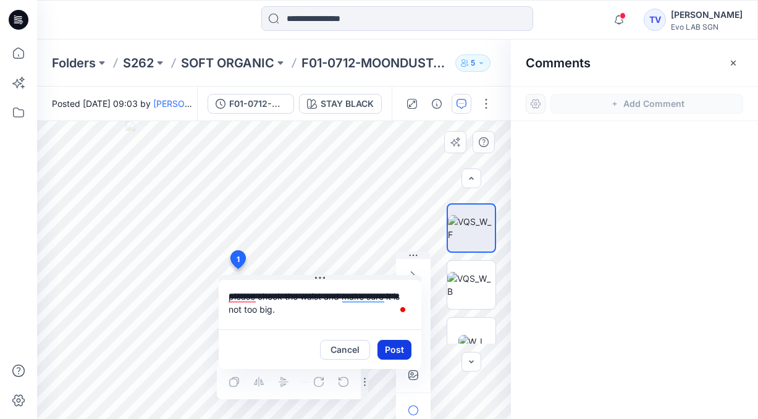
type textarea "**********"
click at [392, 348] on button "Post" at bounding box center [394, 350] width 34 height 20
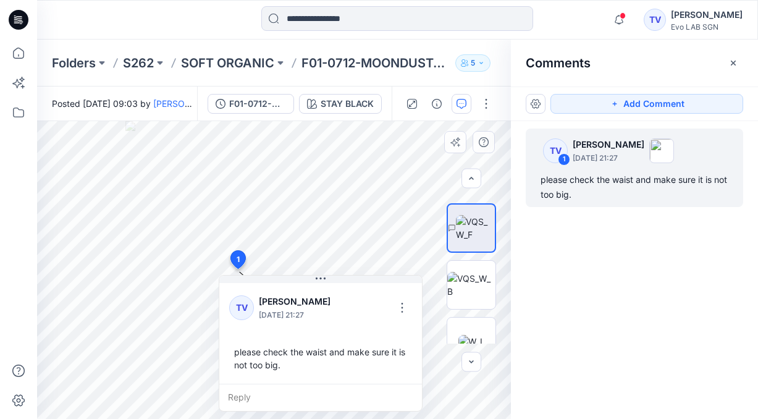
click at [561, 293] on div "TV 1 Towonda Vaughns September 02, 2025 21:27 please check the waist and make s…" at bounding box center [634, 247] width 247 height 252
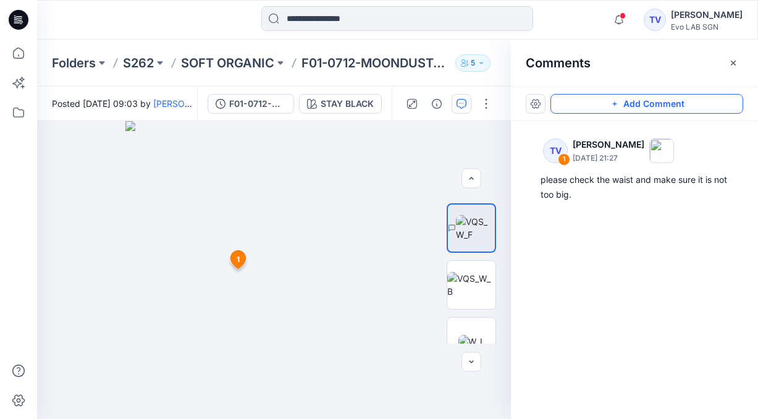
click at [643, 103] on button "Add Comment" at bounding box center [646, 104] width 193 height 20
click at [300, 335] on div "2 1 TV Towonda Vaughns September 02, 2025 21:27 please check the waist and make…" at bounding box center [274, 270] width 474 height 298
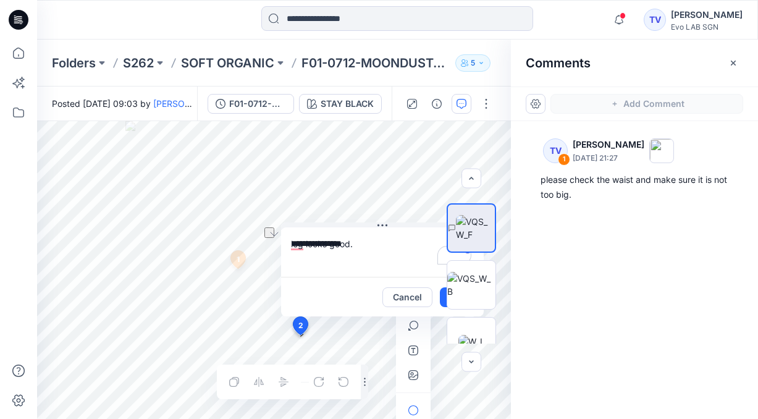
click at [260, 272] on div "**********" at bounding box center [274, 270] width 474 height 298
click at [292, 263] on textarea "**********" at bounding box center [382, 251] width 203 height 49
type textarea "**********"
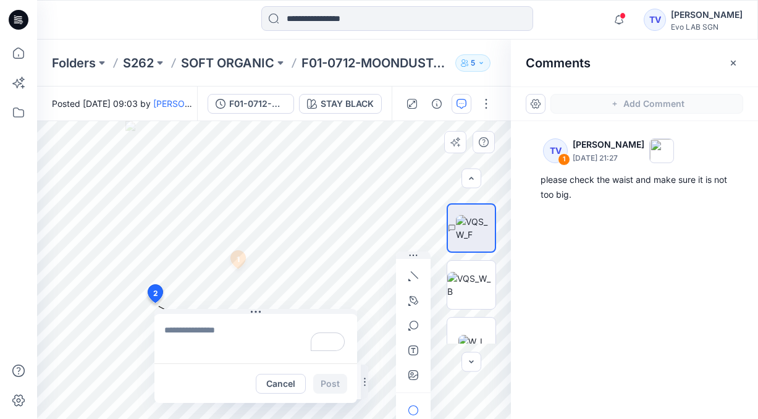
drag, startPoint x: 299, startPoint y: 326, endPoint x: 150, endPoint y: 293, distance: 152.4
click at [162, 343] on textarea "To enrich screen reader interactions, please activate Accessibility in Grammarl…" at bounding box center [233, 337] width 203 height 49
click at [233, 340] on textarea "To enrich screen reader interactions, please activate Accessibility in Grammarl…" at bounding box center [233, 337] width 203 height 49
click at [267, 385] on button "Cancel" at bounding box center [258, 383] width 50 height 20
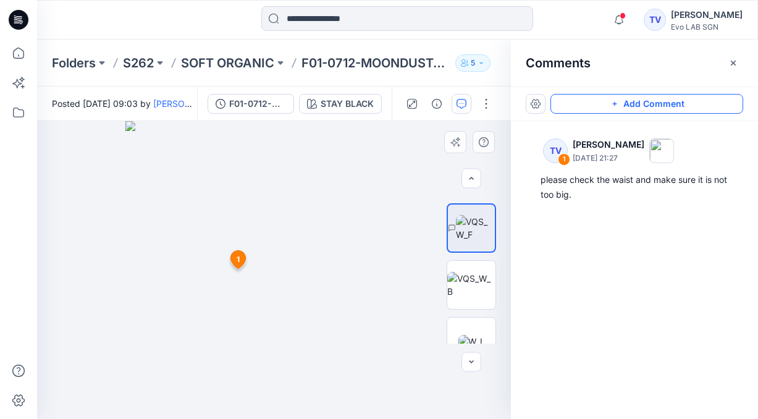
click at [618, 101] on icon "button" at bounding box center [615, 104] width 10 height 10
click at [244, 311] on div "2 1 TV Towonda Vaughns September 02, 2025 21:27 please check the waist and make…" at bounding box center [274, 270] width 474 height 298
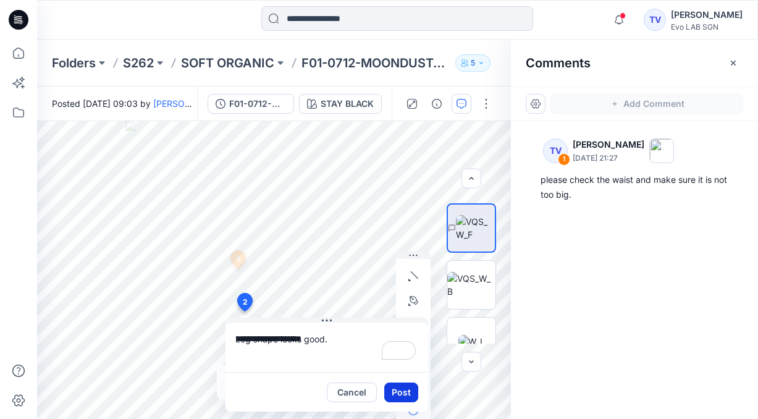
type textarea "**********"
click at [408, 394] on button "Post" at bounding box center [401, 392] width 34 height 20
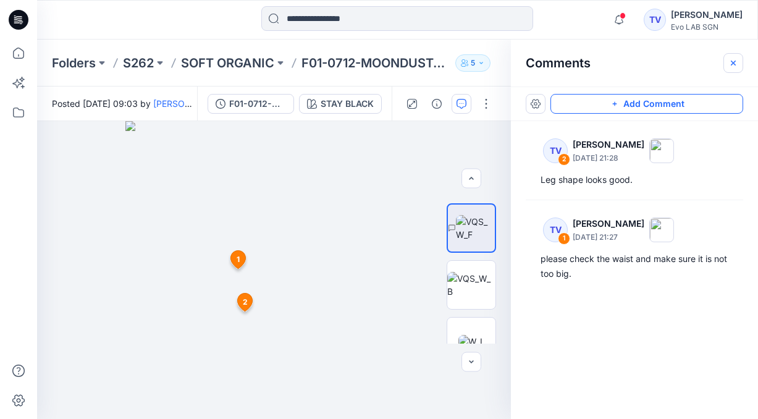
click at [728, 61] on icon "button" at bounding box center [733, 63] width 10 height 10
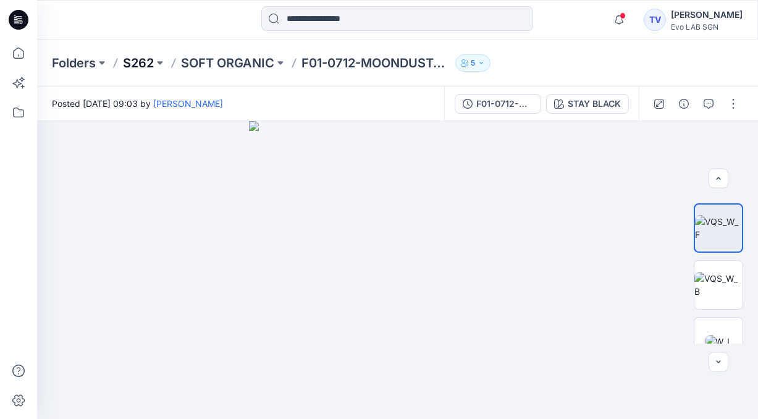
click at [148, 65] on p "S262" at bounding box center [138, 62] width 31 height 17
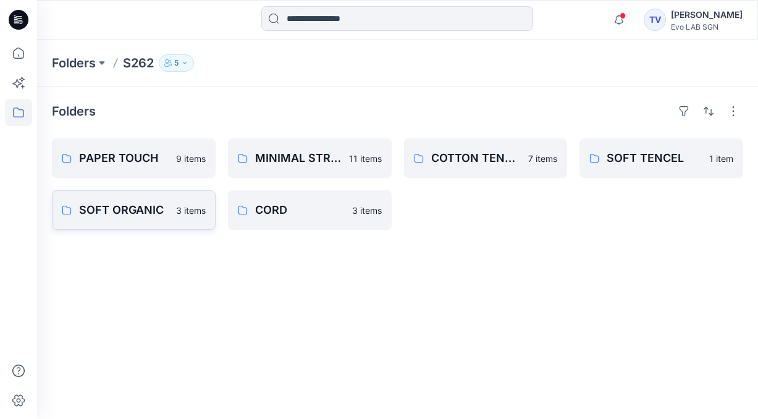
click at [140, 210] on p "SOFT ORGANIC" at bounding box center [124, 209] width 90 height 17
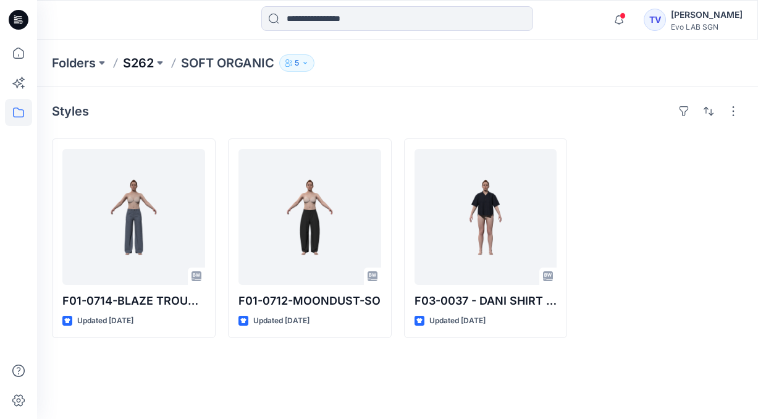
click at [146, 61] on p "S262" at bounding box center [138, 62] width 31 height 17
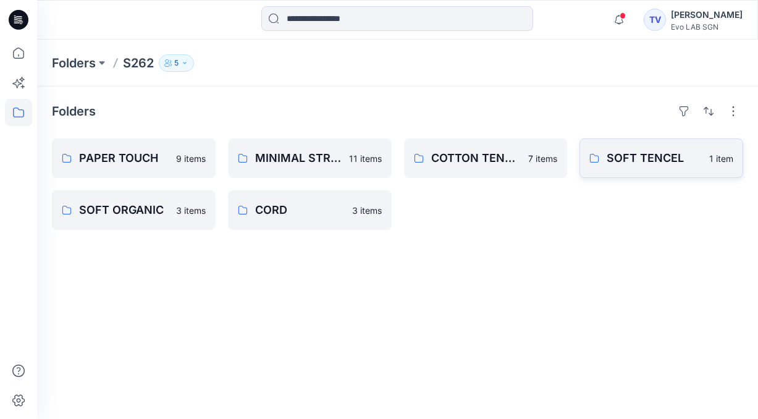
click at [646, 158] on p "SOFT TENCEL" at bounding box center [654, 157] width 95 height 17
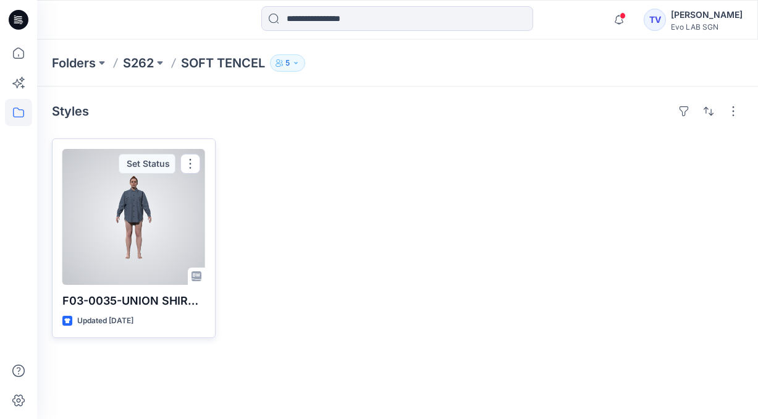
click at [147, 236] on div at bounding box center [133, 217] width 143 height 136
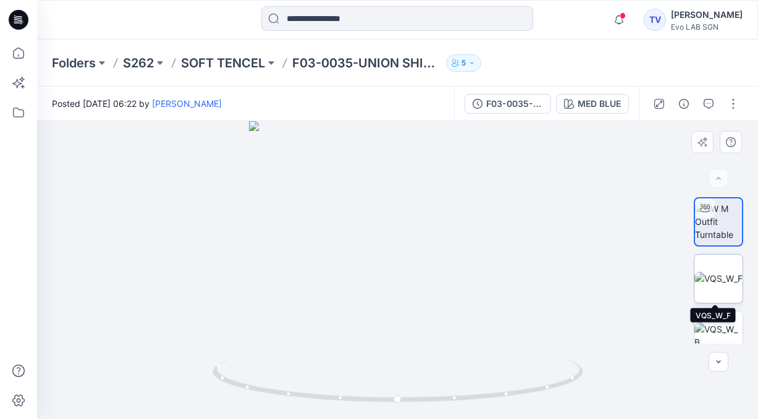
click at [714, 279] on img at bounding box center [718, 278] width 48 height 13
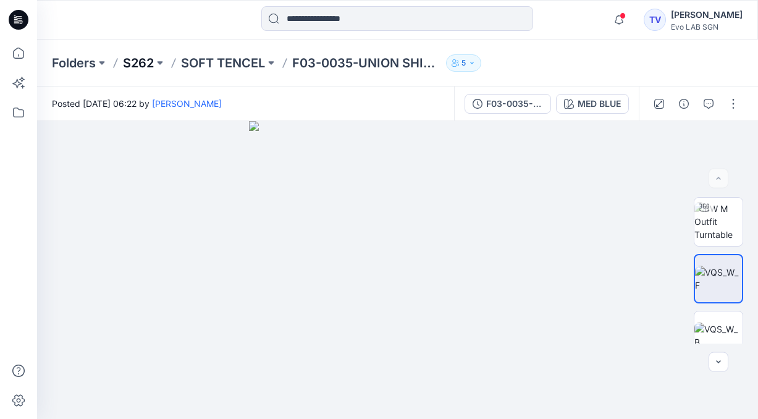
click at [147, 63] on p "S262" at bounding box center [138, 62] width 31 height 17
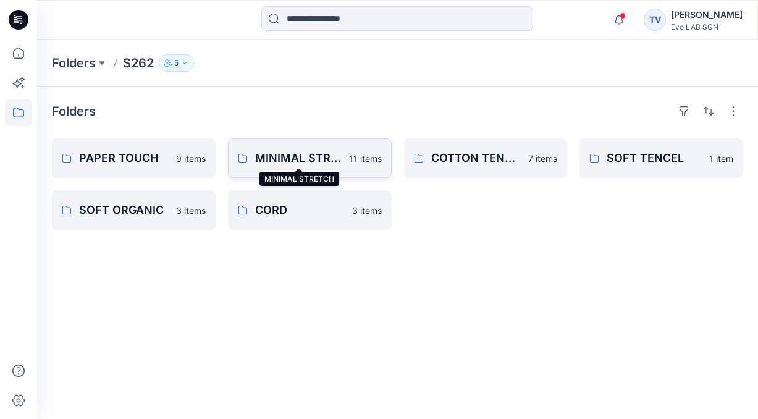
click at [306, 155] on p "MINIMAL STRETCH" at bounding box center [298, 157] width 86 height 17
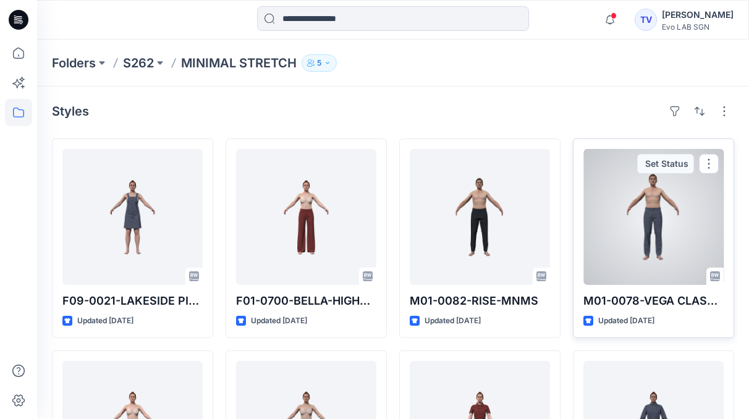
click at [662, 217] on div at bounding box center [653, 217] width 140 height 136
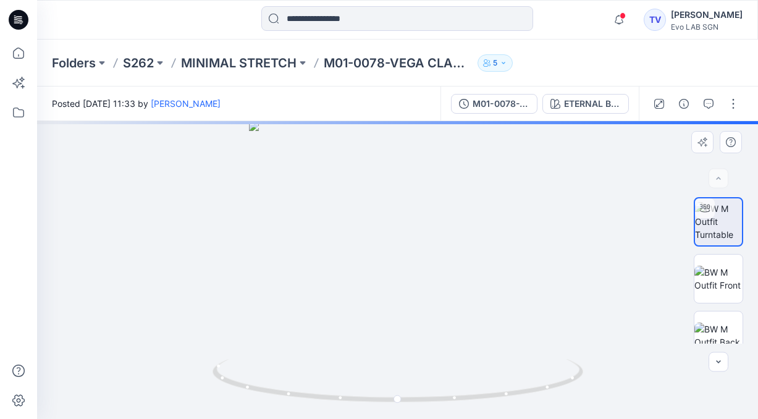
click at [418, 278] on div at bounding box center [397, 270] width 721 height 298
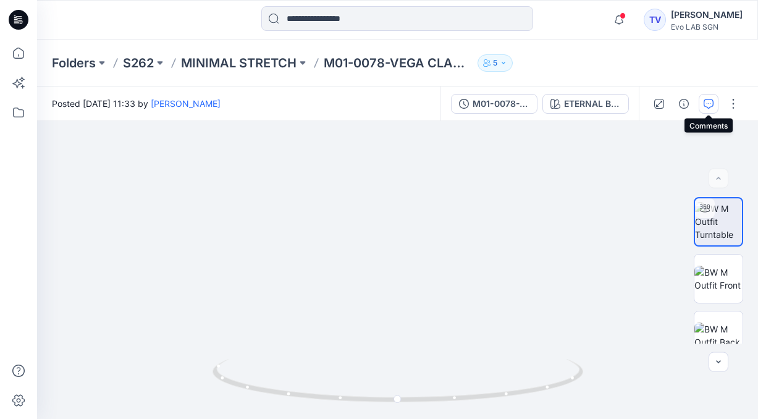
click at [705, 106] on icon "button" at bounding box center [709, 104] width 10 height 10
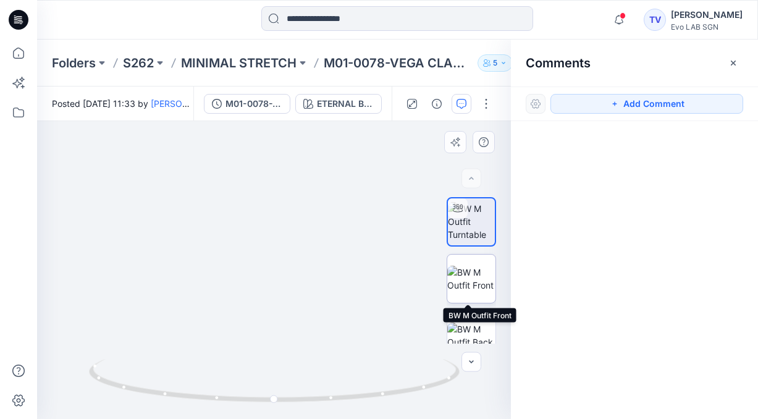
click at [471, 284] on img at bounding box center [471, 279] width 48 height 26
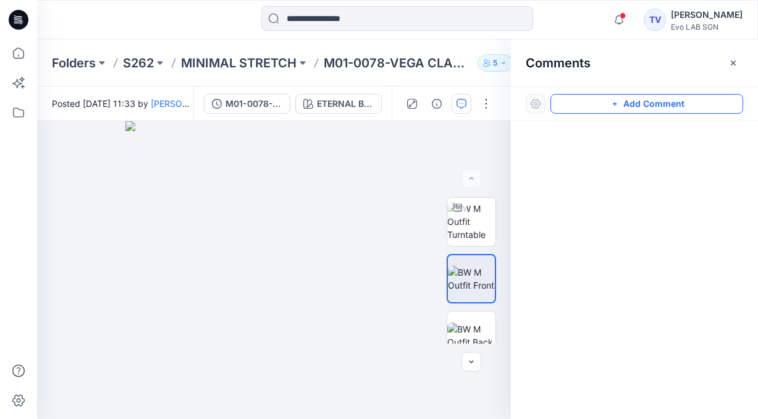
click at [649, 107] on button "Add Comment" at bounding box center [646, 104] width 193 height 20
click at [248, 253] on div "1" at bounding box center [274, 270] width 474 height 298
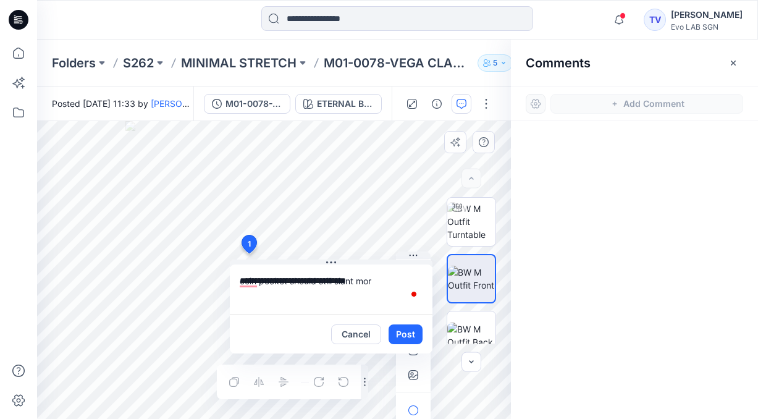
type textarea "**********"
click at [413, 333] on button "Post" at bounding box center [406, 334] width 34 height 20
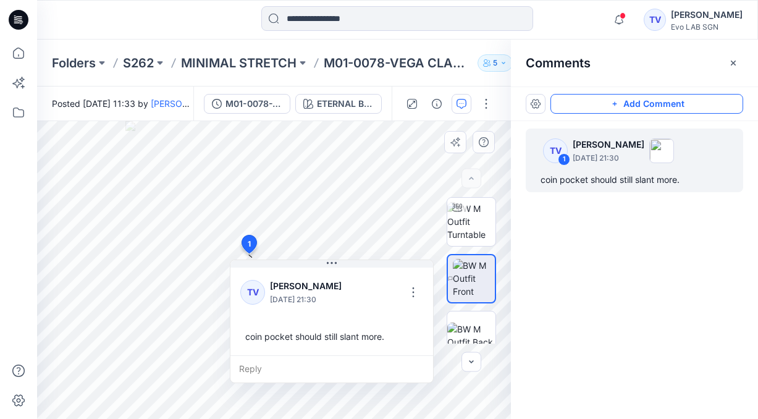
click at [587, 104] on button "Add Comment" at bounding box center [646, 104] width 193 height 20
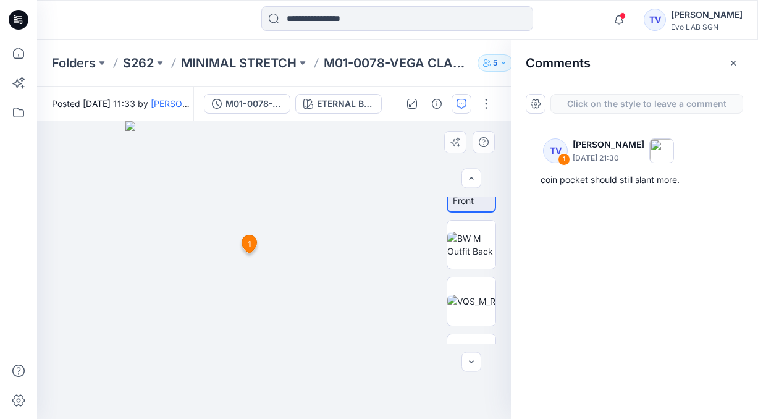
scroll to position [87, 0]
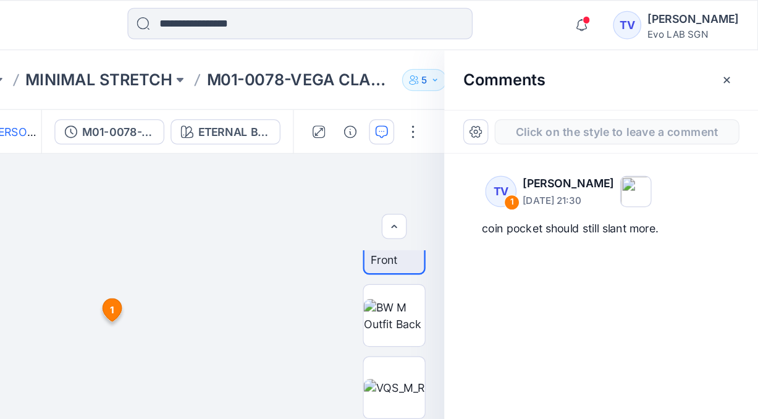
click at [643, 105] on button "Click on the style to leave a comment" at bounding box center [646, 104] width 193 height 20
click at [296, 252] on div "2 1 TV Towonda Vaughns September 02, 2025 21:30 coin pocket should still slant …" at bounding box center [274, 270] width 474 height 298
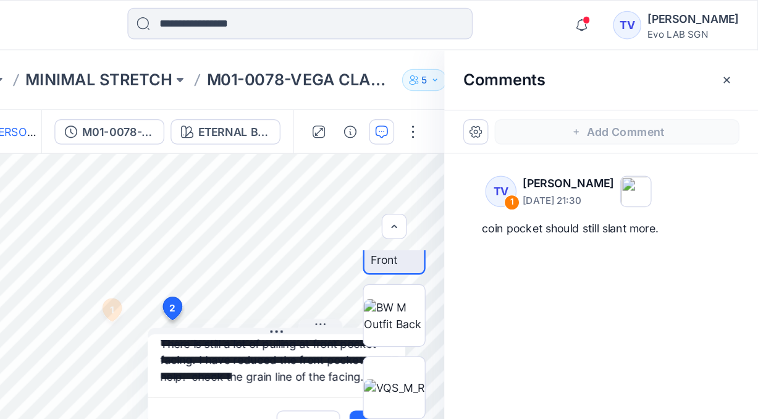
scroll to position [11, 0]
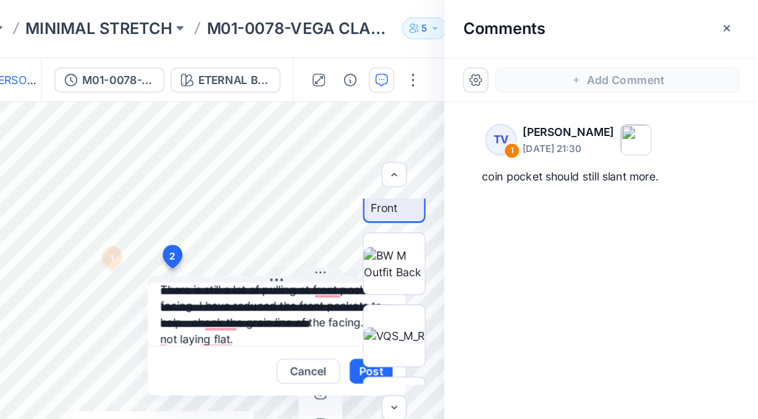
click at [447, 333] on div at bounding box center [471, 270] width 49 height 146
click at [453, 334] on div at bounding box center [471, 270] width 49 height 146
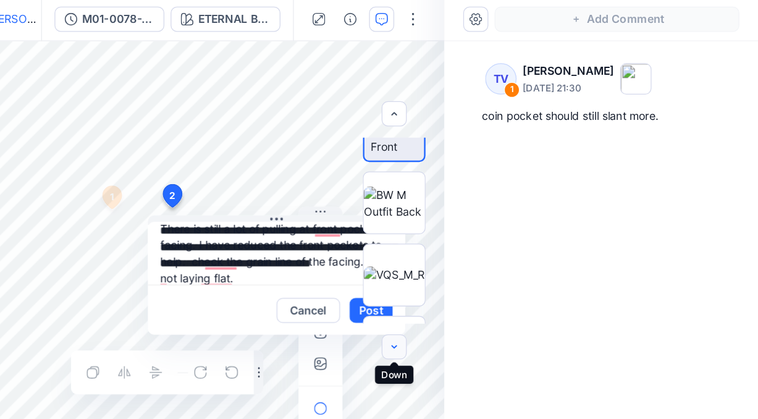
click at [472, 363] on icon "button" at bounding box center [471, 362] width 10 height 10
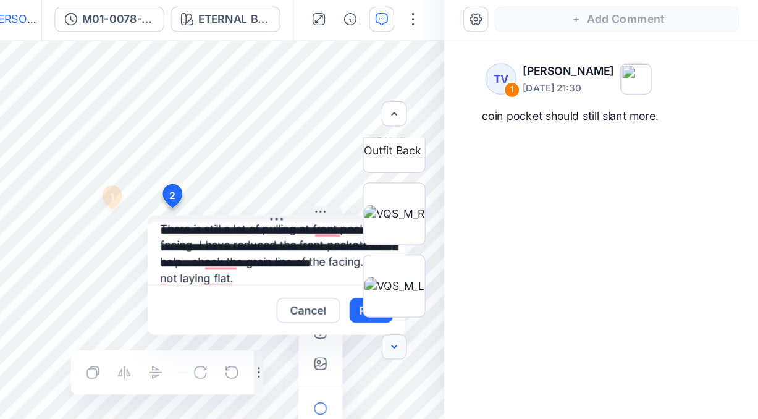
click at [472, 363] on icon "button" at bounding box center [471, 362] width 10 height 10
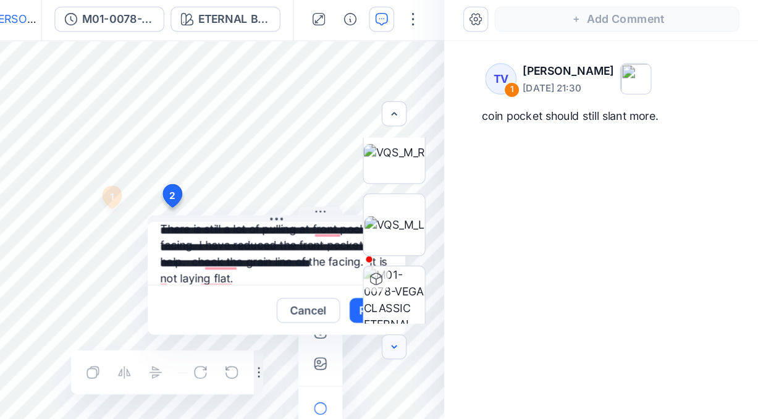
click at [472, 363] on icon "button" at bounding box center [471, 362] width 10 height 10
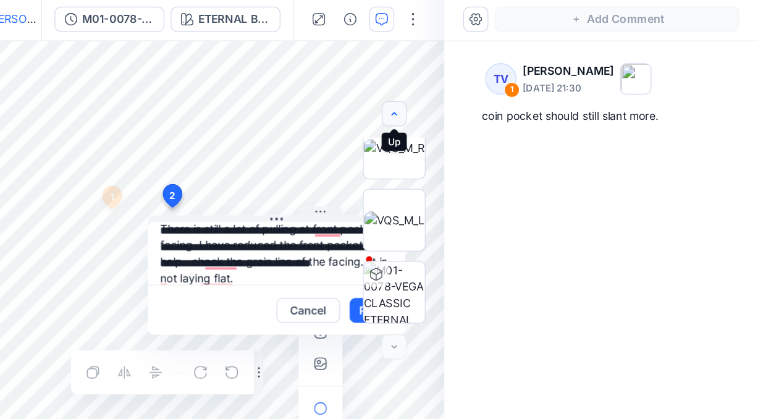
click at [475, 175] on icon "button" at bounding box center [471, 179] width 10 height 10
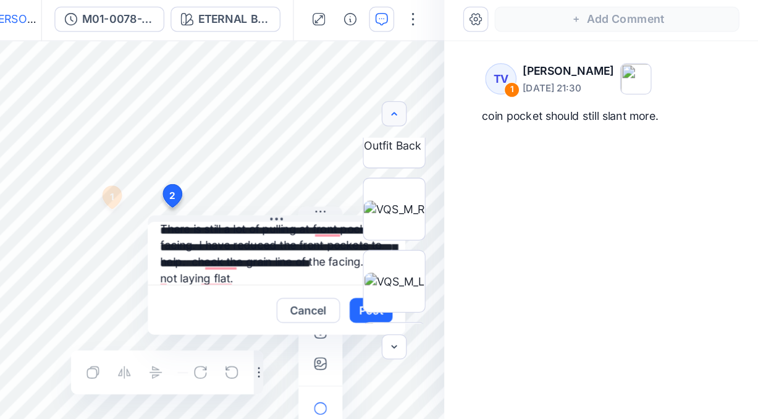
click at [475, 175] on icon "button" at bounding box center [471, 179] width 10 height 10
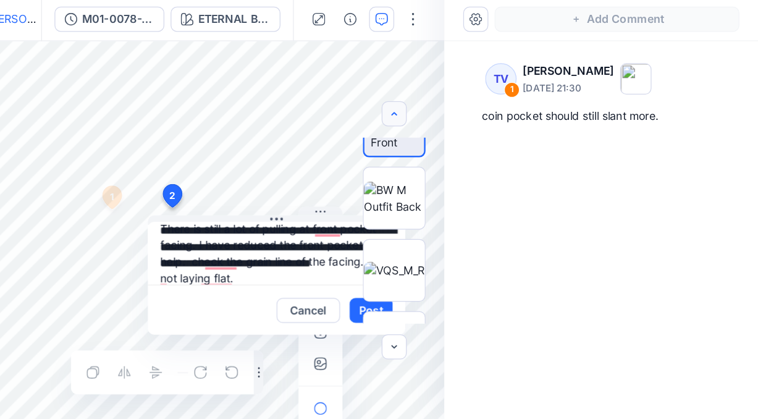
click at [475, 175] on icon "button" at bounding box center [471, 179] width 10 height 10
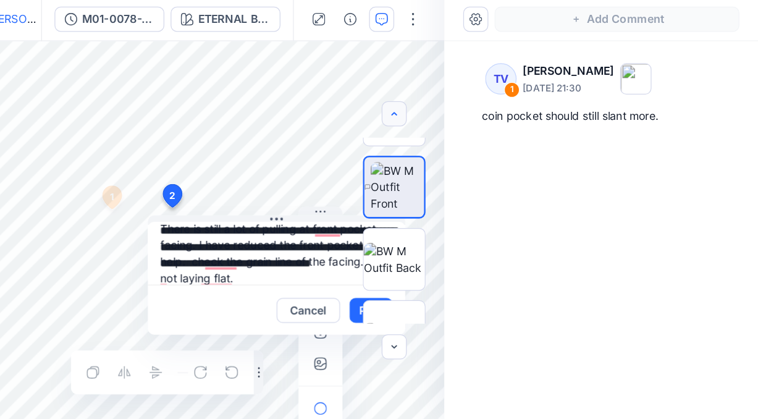
click at [475, 175] on icon "button" at bounding box center [471, 179] width 10 height 10
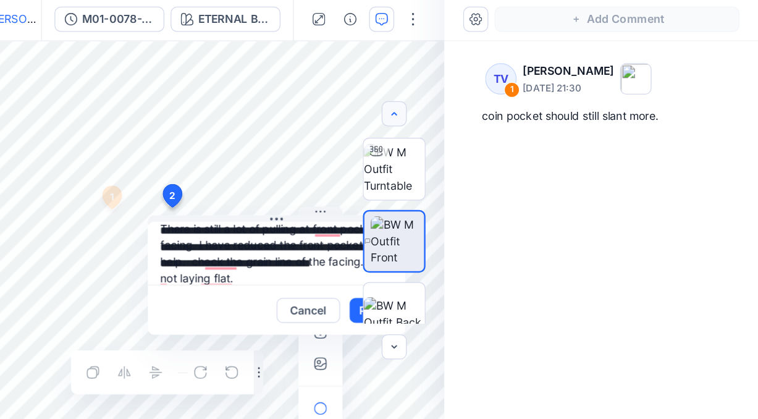
click at [475, 175] on div at bounding box center [471, 179] width 20 height 20
click at [440, 330] on div at bounding box center [471, 270] width 79 height 146
type textarea "**********"
click at [440, 335] on div at bounding box center [471, 270] width 79 height 146
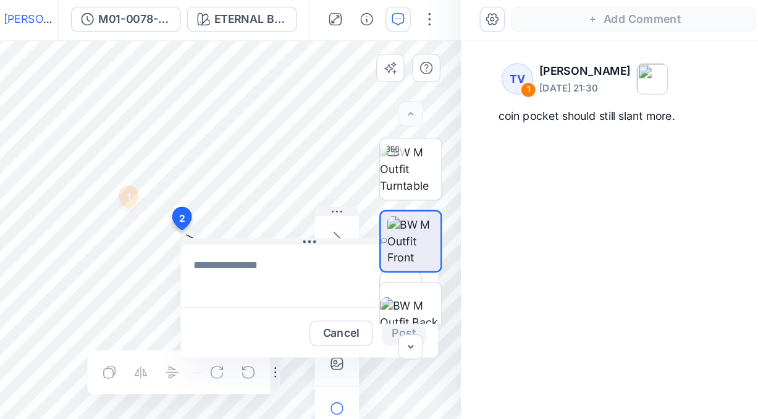
drag, startPoint x: 298, startPoint y: 246, endPoint x: 290, endPoint y: 261, distance: 16.3
click at [353, 322] on textarea "To enrich screen reader interactions, please activate Accessibility in Grammarl…" at bounding box center [373, 305] width 203 height 49
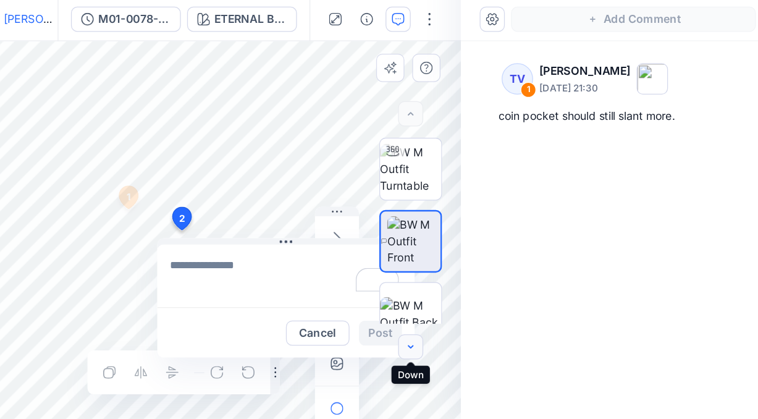
click at [471, 363] on icon "button" at bounding box center [471, 362] width 10 height 10
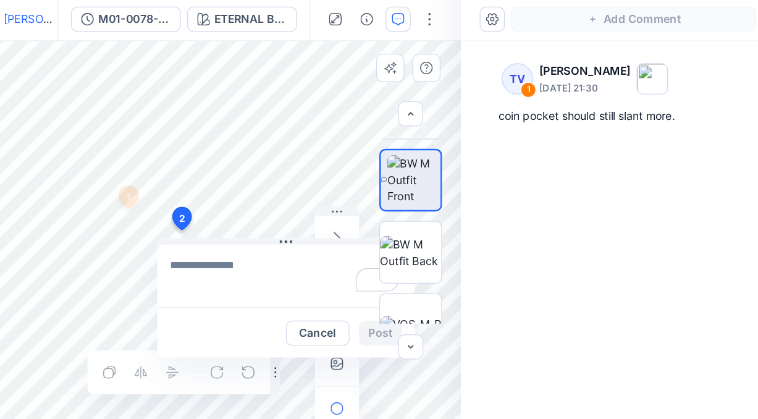
click at [434, 197] on div at bounding box center [471, 270] width 79 height 146
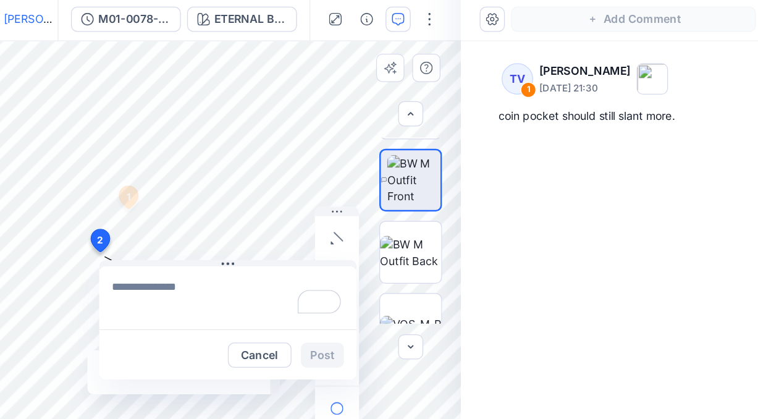
drag, startPoint x: 291, startPoint y: 265, endPoint x: 227, endPoint y: 278, distance: 65.5
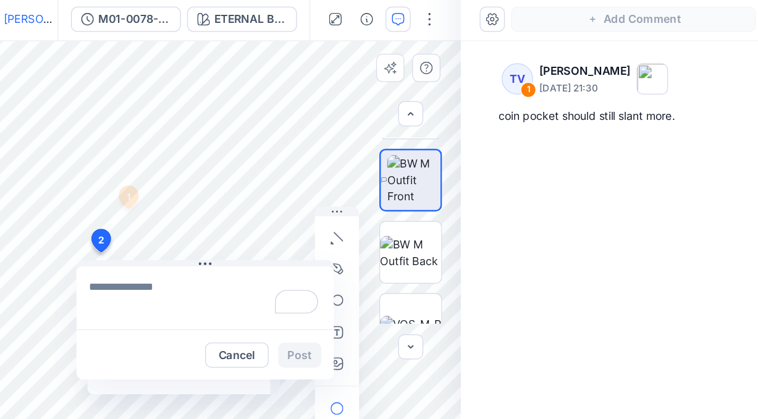
click at [270, 318] on textarea "To enrich screen reader interactions, please activate Accessibility in Grammarl…" at bounding box center [309, 322] width 203 height 49
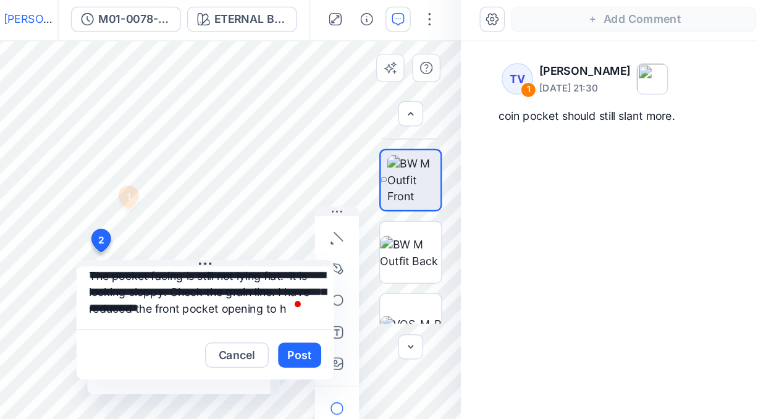
scroll to position [11, 0]
type textarea "**********"
click at [384, 364] on button "Post" at bounding box center [384, 368] width 34 height 20
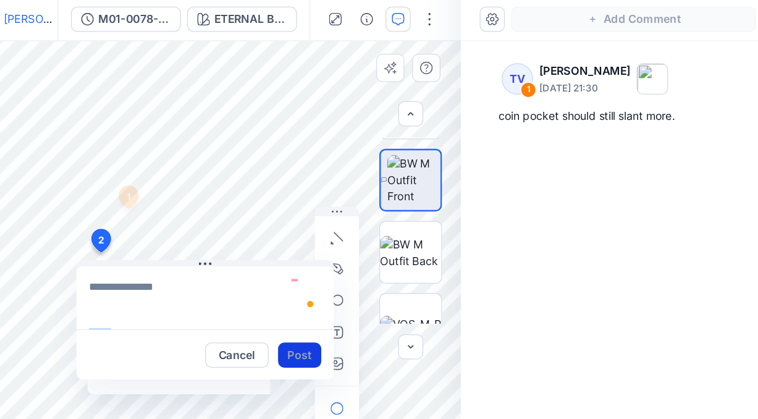
scroll to position [0, 0]
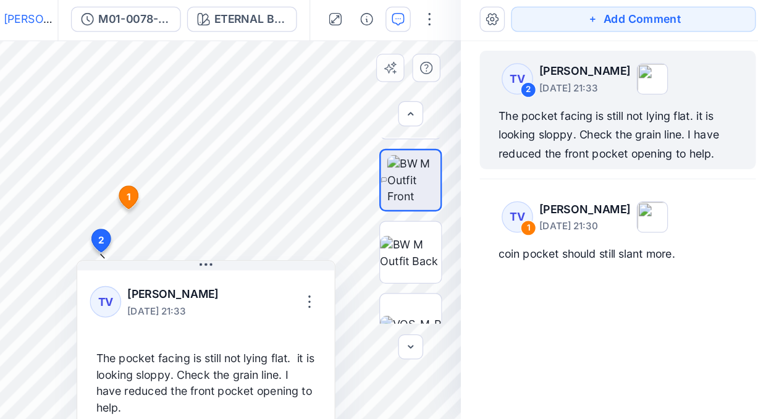
click at [301, 251] on div "3 1 TV Towonda Vaughns September 02, 2025 21:30 coin pocket should still slant …" at bounding box center [274, 270] width 474 height 298
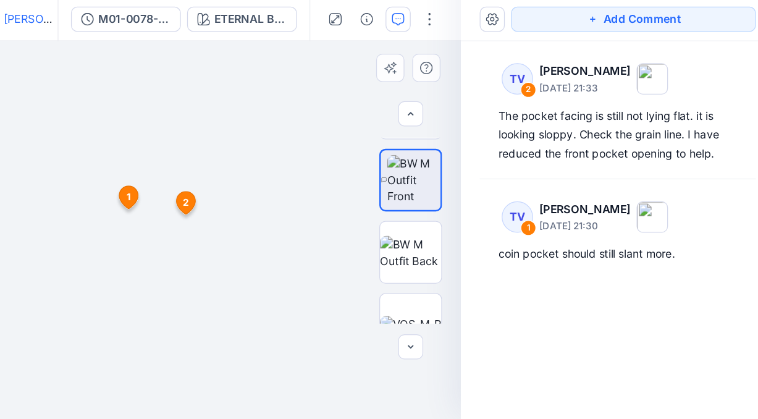
drag, startPoint x: 226, startPoint y: 277, endPoint x: 293, endPoint y: 248, distance: 73.3
click at [293, 248] on span "2" at bounding box center [294, 248] width 5 height 11
drag, startPoint x: 293, startPoint y: 248, endPoint x: 297, endPoint y: 235, distance: 12.9
click at [297, 235] on span "2" at bounding box center [298, 235] width 5 height 11
click at [474, 181] on icon "button" at bounding box center [471, 179] width 10 height 10
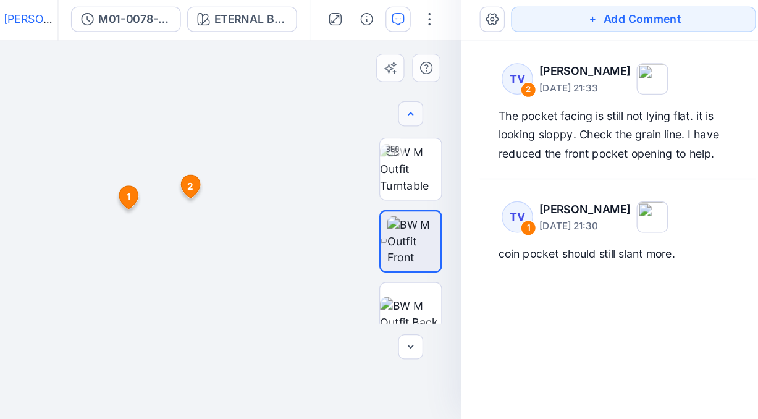
click at [474, 181] on div at bounding box center [471, 179] width 20 height 20
click at [462, 230] on img at bounding box center [471, 221] width 48 height 39
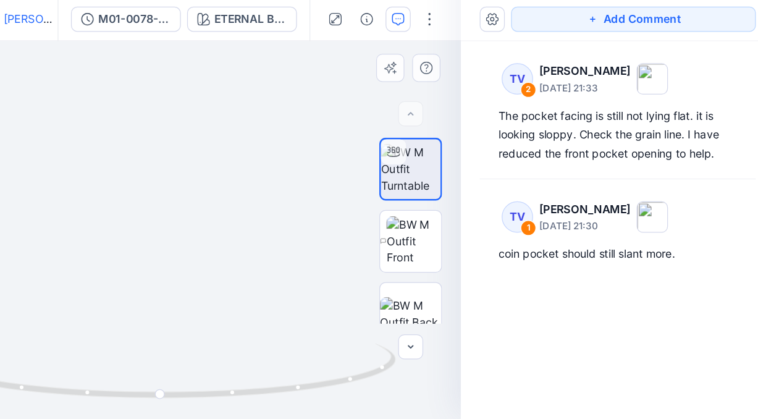
click at [456, 206] on icon at bounding box center [458, 208] width 10 height 10
drag, startPoint x: 314, startPoint y: 320, endPoint x: 384, endPoint y: 290, distance: 75.8
click at [384, 290] on div at bounding box center [274, 270] width 474 height 298
drag, startPoint x: 250, startPoint y: 351, endPoint x: 251, endPoint y: 344, distance: 7.5
click at [251, 344] on div at bounding box center [274, 270] width 474 height 298
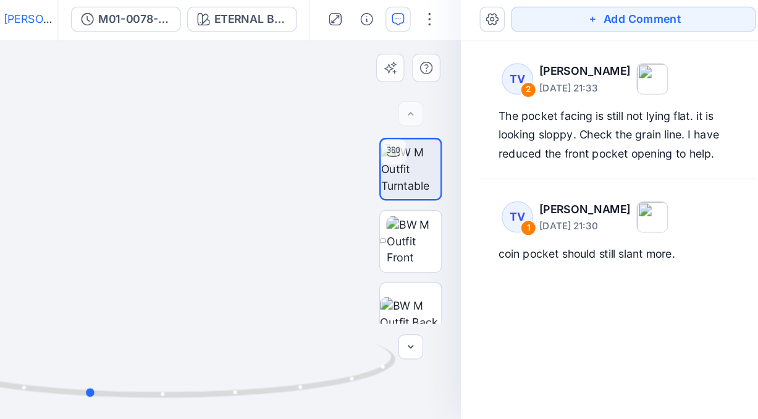
drag, startPoint x: 402, startPoint y: 322, endPoint x: 274, endPoint y: 337, distance: 128.7
click at [274, 337] on div at bounding box center [274, 270] width 474 height 298
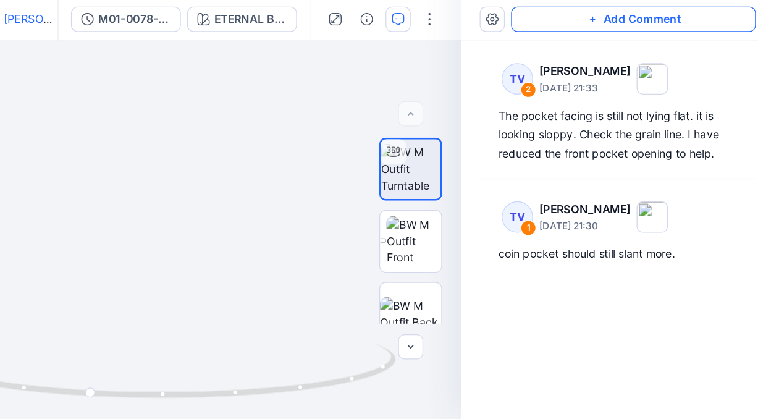
click at [671, 106] on button "Add Comment" at bounding box center [646, 104] width 193 height 20
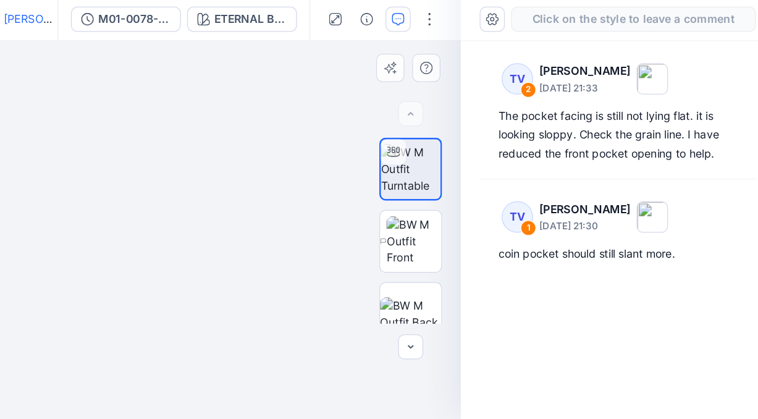
click at [392, 237] on div "3" at bounding box center [274, 270] width 474 height 298
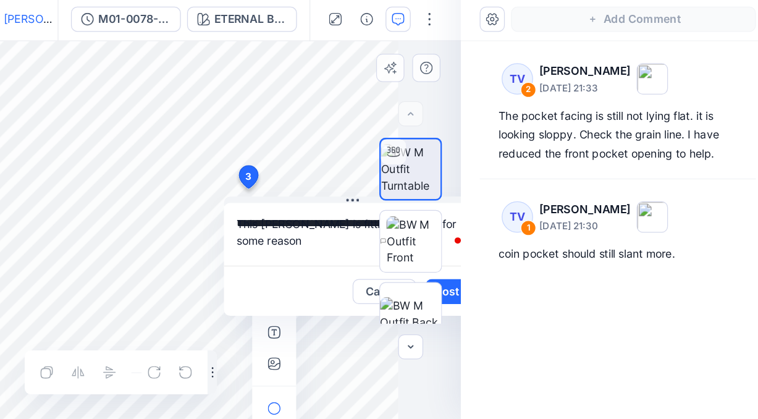
scroll to position [0, 52]
type textarea "**********"
click at [503, 319] on div at bounding box center [471, 270] width 79 height 146
click at [500, 316] on div at bounding box center [471, 270] width 79 height 146
click at [501, 324] on div at bounding box center [471, 270] width 79 height 146
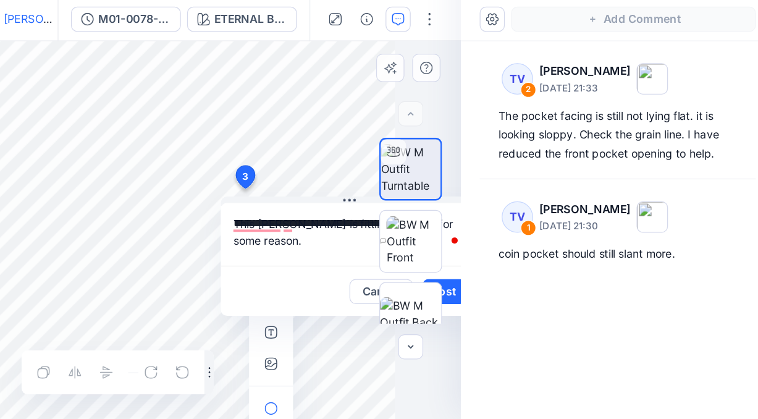
click at [500, 319] on div at bounding box center [471, 270] width 79 height 146
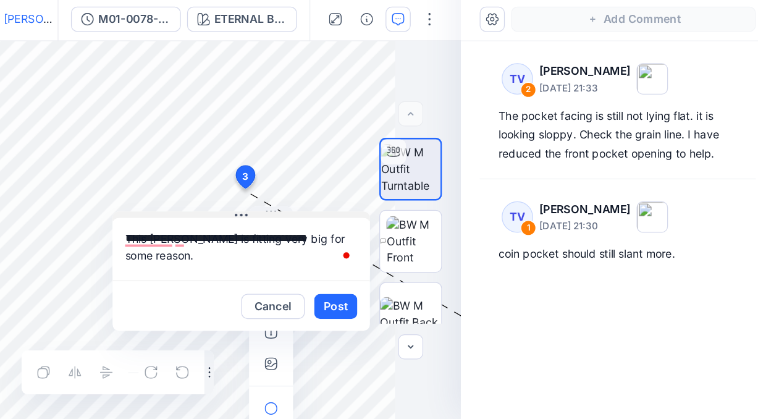
drag, startPoint x: 347, startPoint y: 246, endPoint x: 261, endPoint y: 258, distance: 86.0
click at [261, 258] on button at bounding box center [338, 258] width 203 height 7
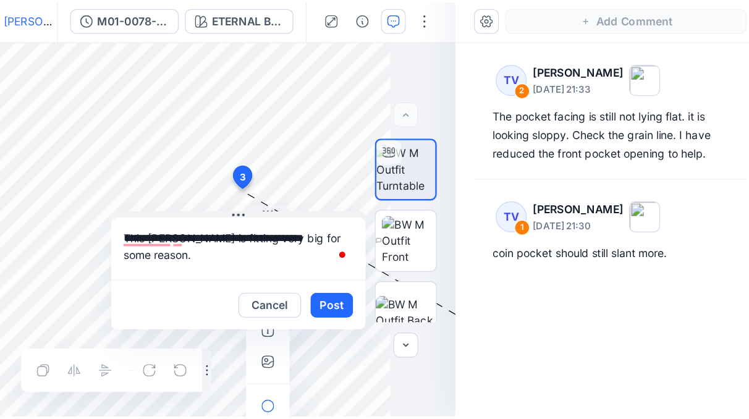
scroll to position [0, 0]
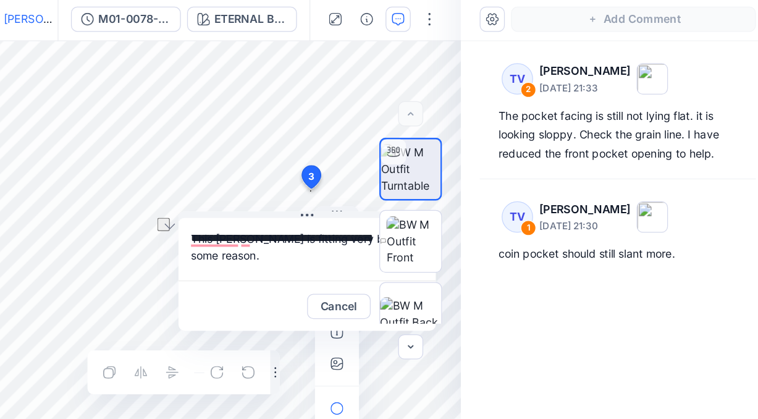
drag, startPoint x: 331, startPoint y: 260, endPoint x: 307, endPoint y: 297, distance: 44.2
click at [307, 297] on textarea "**********" at bounding box center [389, 284] width 203 height 49
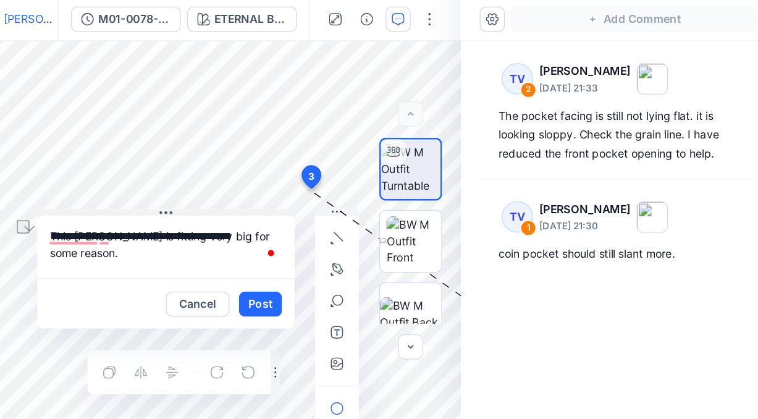
drag, startPoint x: 316, startPoint y: 259, endPoint x: 207, endPoint y: 257, distance: 109.3
click at [207, 257] on button at bounding box center [278, 256] width 203 height 7
click at [355, 330] on button "Post" at bounding box center [355, 328] width 34 height 20
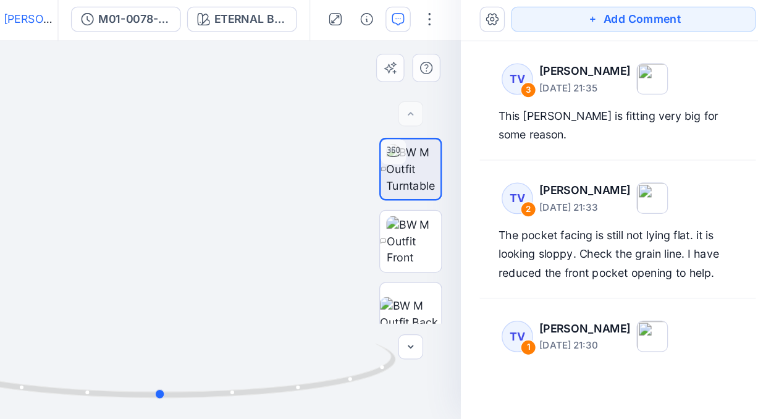
click at [372, 216] on div at bounding box center [274, 270] width 474 height 298
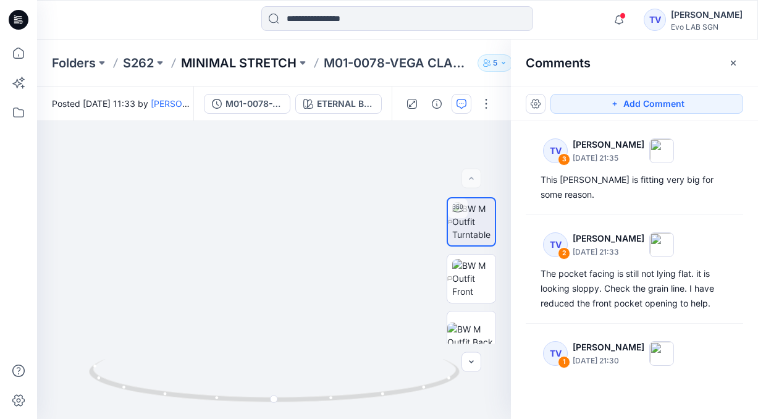
click at [250, 67] on p "MINIMAL STRETCH" at bounding box center [239, 62] width 116 height 17
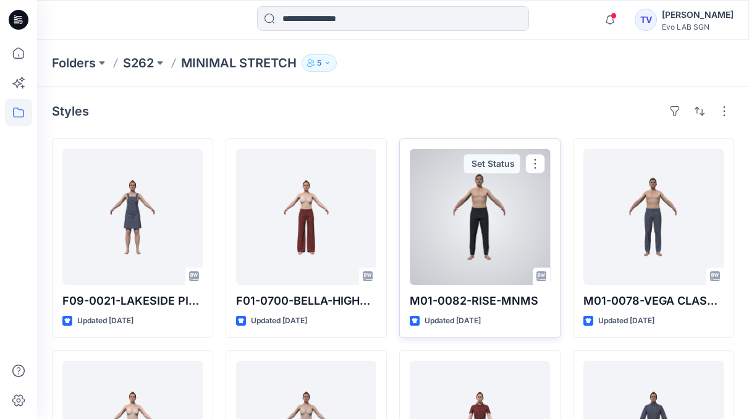
click at [472, 254] on div at bounding box center [480, 217] width 140 height 136
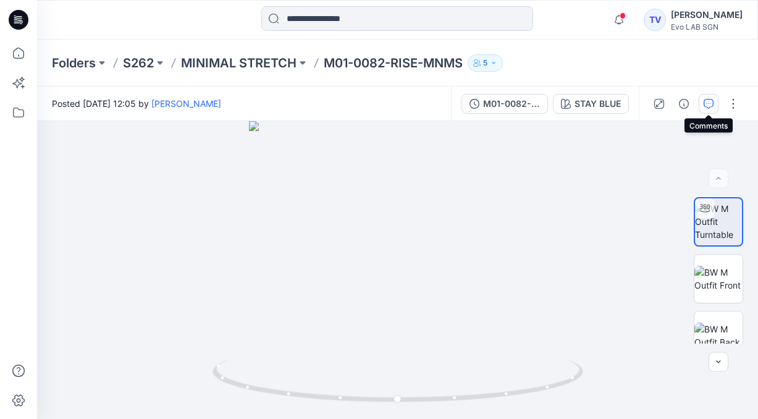
click at [709, 104] on icon "button" at bounding box center [709, 104] width 10 height 10
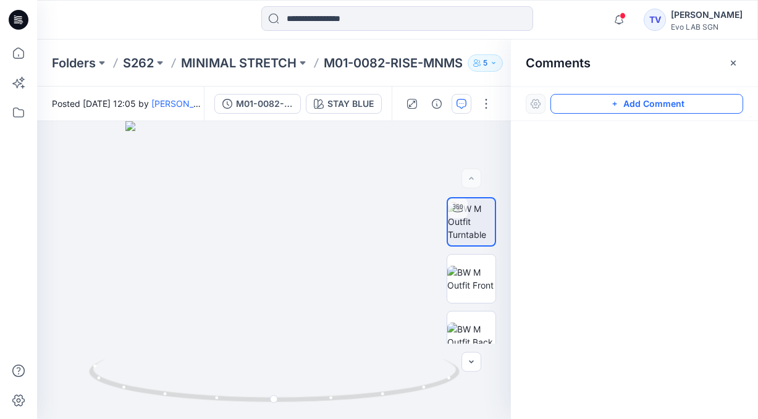
click at [613, 105] on icon "button" at bounding box center [615, 104] width 10 height 10
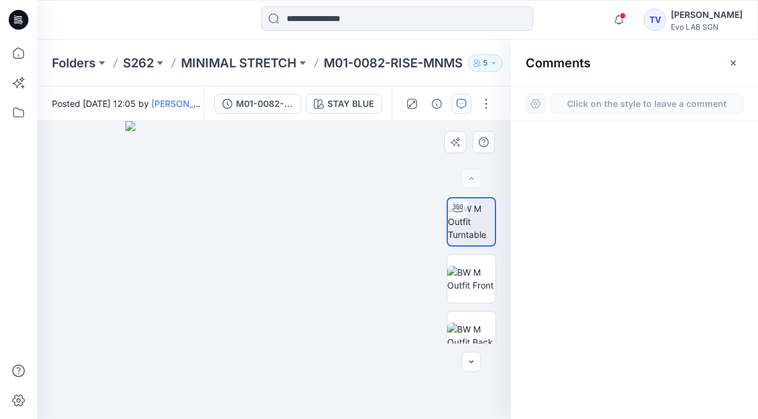
click at [287, 263] on div "1" at bounding box center [274, 270] width 474 height 298
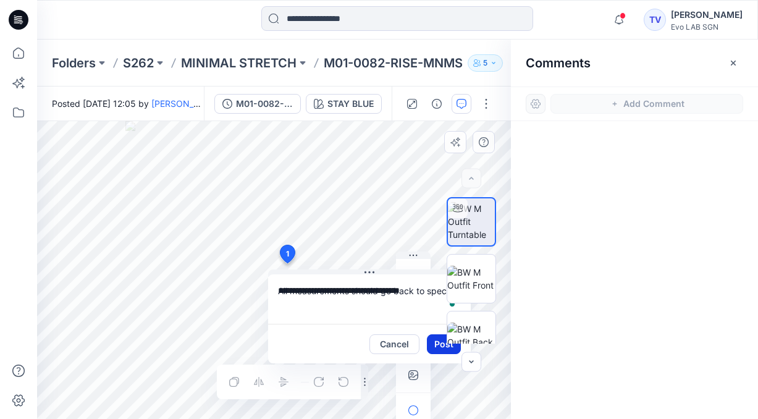
type textarea "**********"
click at [432, 345] on button "Post" at bounding box center [444, 344] width 34 height 20
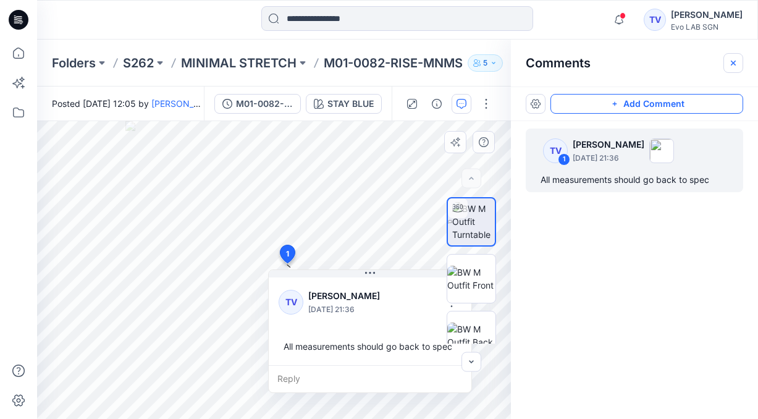
click at [731, 64] on icon "button" at bounding box center [733, 62] width 5 height 5
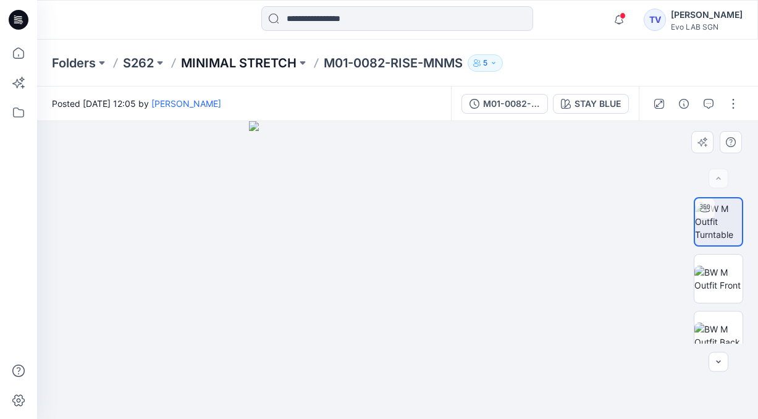
click at [240, 65] on p "MINIMAL STRETCH" at bounding box center [239, 62] width 116 height 17
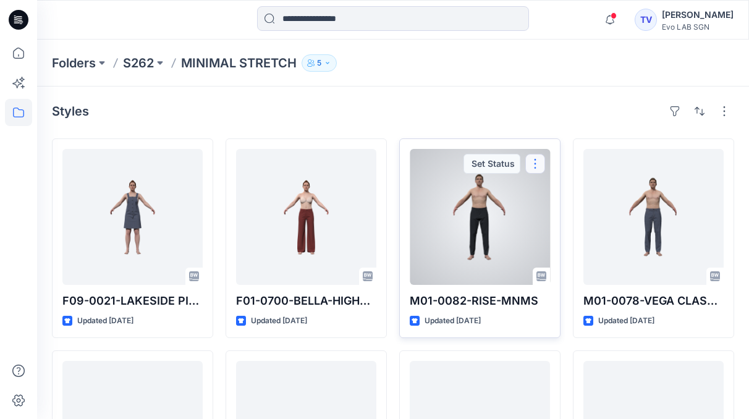
click at [537, 164] on button "button" at bounding box center [535, 164] width 20 height 20
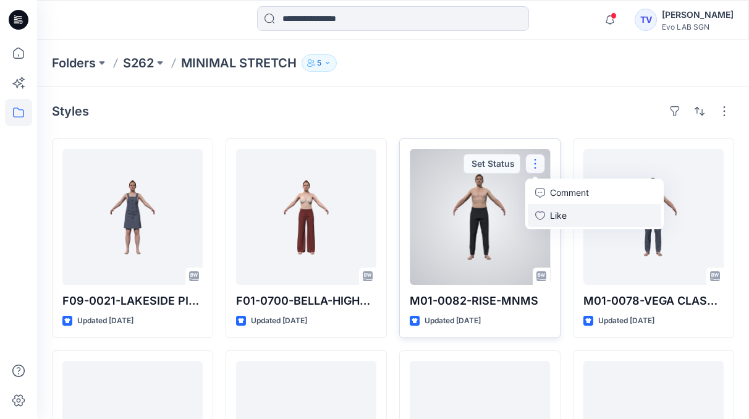
click at [555, 217] on p "Like" at bounding box center [558, 215] width 17 height 13
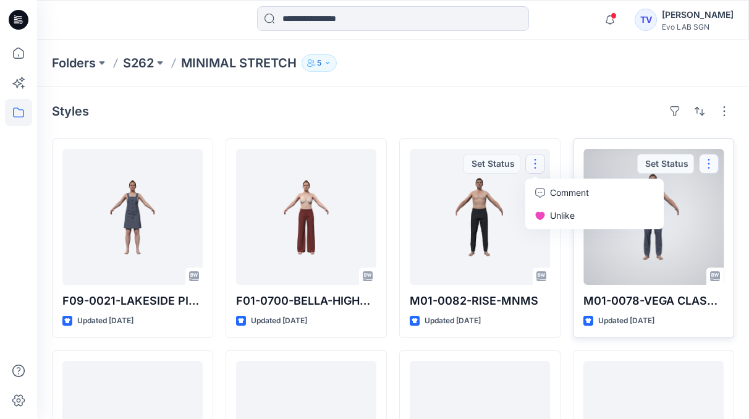
click at [705, 161] on button "button" at bounding box center [709, 164] width 20 height 20
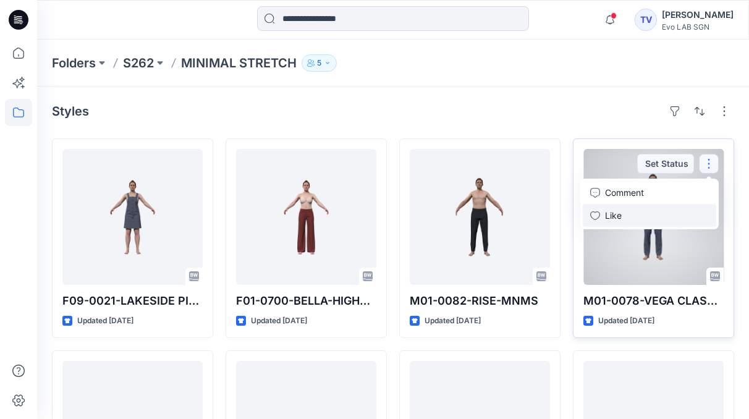
click at [616, 214] on p "Like" at bounding box center [613, 215] width 17 height 13
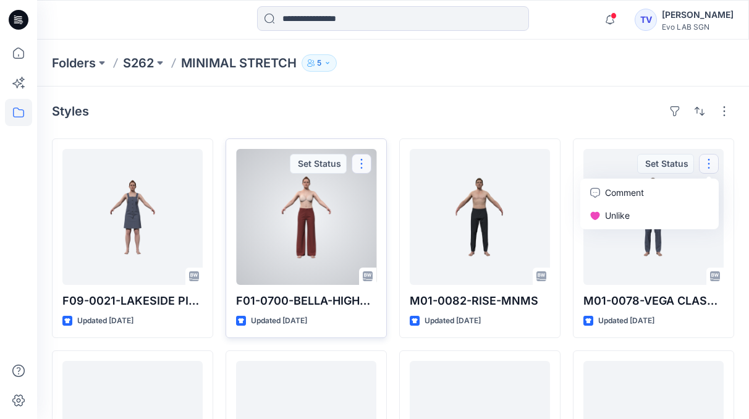
click at [363, 162] on button "button" at bounding box center [361, 164] width 20 height 20
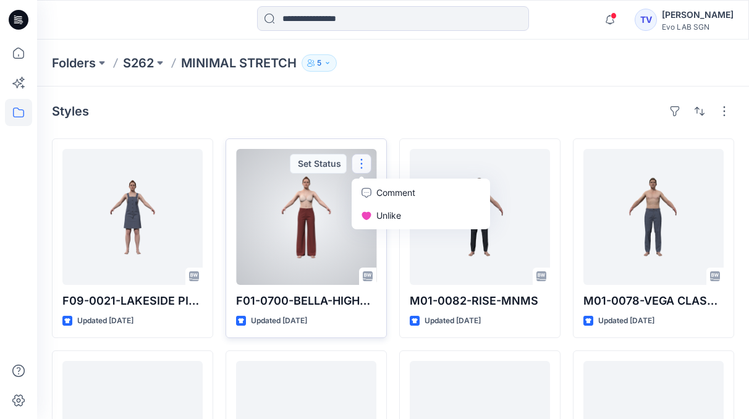
click at [363, 162] on button "button" at bounding box center [361, 164] width 20 height 20
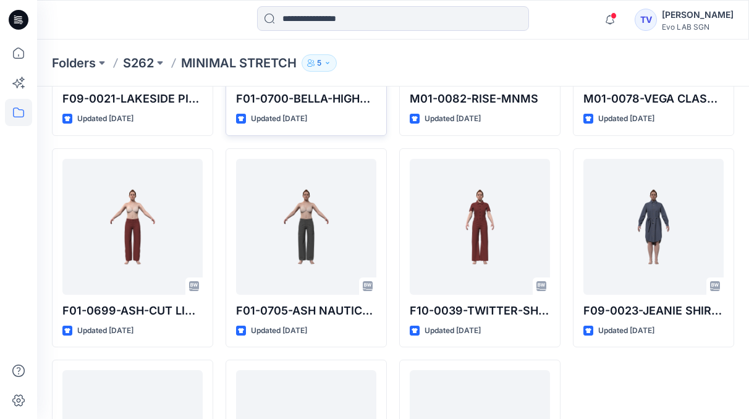
scroll to position [207, 0]
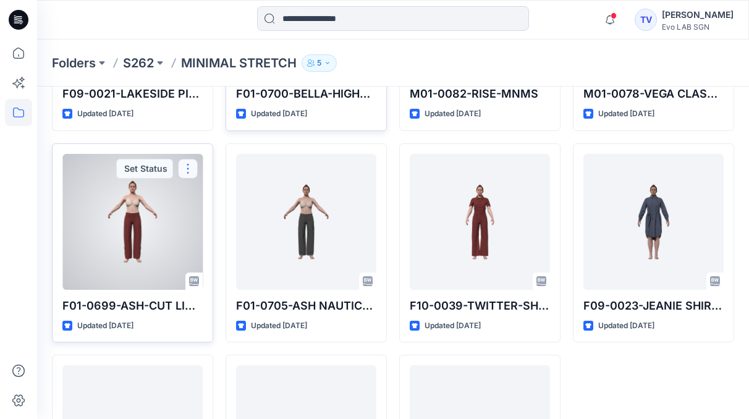
click at [193, 168] on button "button" at bounding box center [188, 169] width 20 height 20
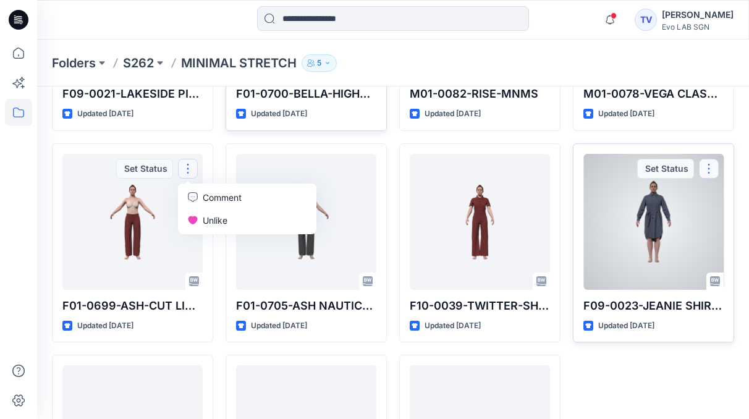
click at [709, 169] on button "button" at bounding box center [709, 169] width 20 height 20
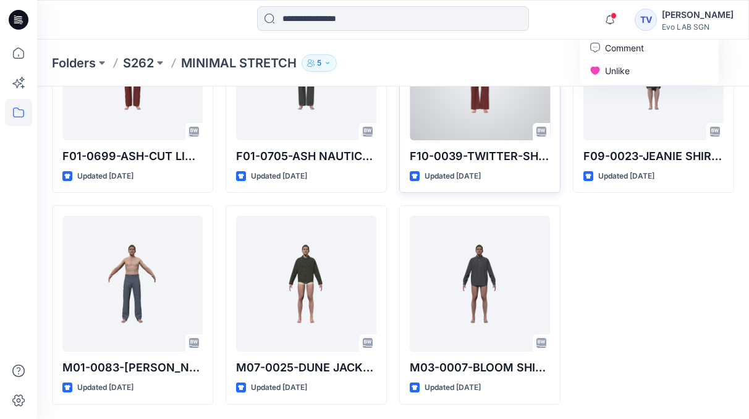
scroll to position [0, 0]
